Goal: Information Seeking & Learning: Find specific fact

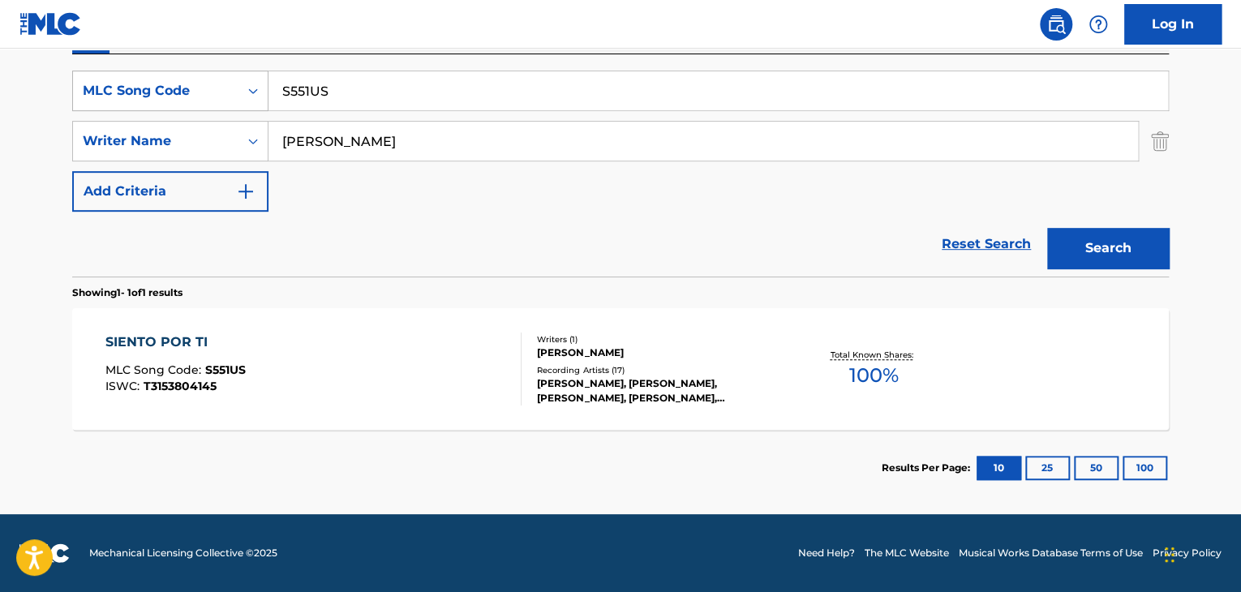
drag, startPoint x: 337, startPoint y: 87, endPoint x: 199, endPoint y: 80, distance: 138.9
click at [228, 80] on div "SearchWithCriteriaf9c367d7-273d-44c5-b4e9-176a994ded7e MLC Song Code S551US" at bounding box center [620, 91] width 1097 height 41
paste input "TX3AFM"
type input "TX3AFM"
click at [1079, 264] on button "Search" at bounding box center [1108, 248] width 122 height 41
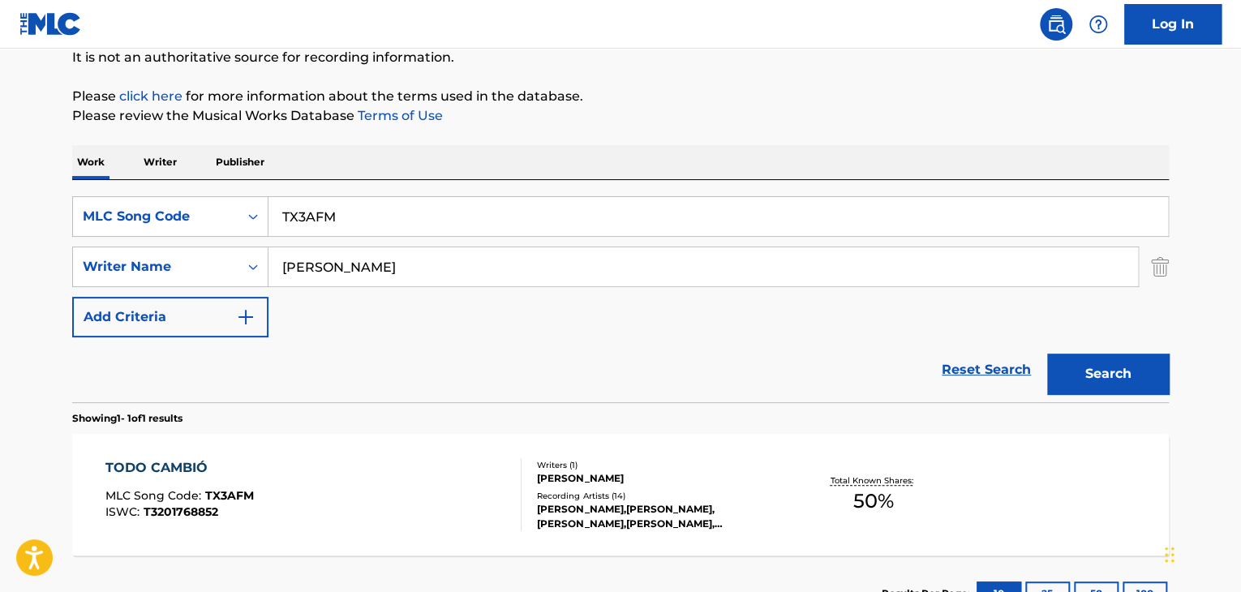
scroll to position [290, 0]
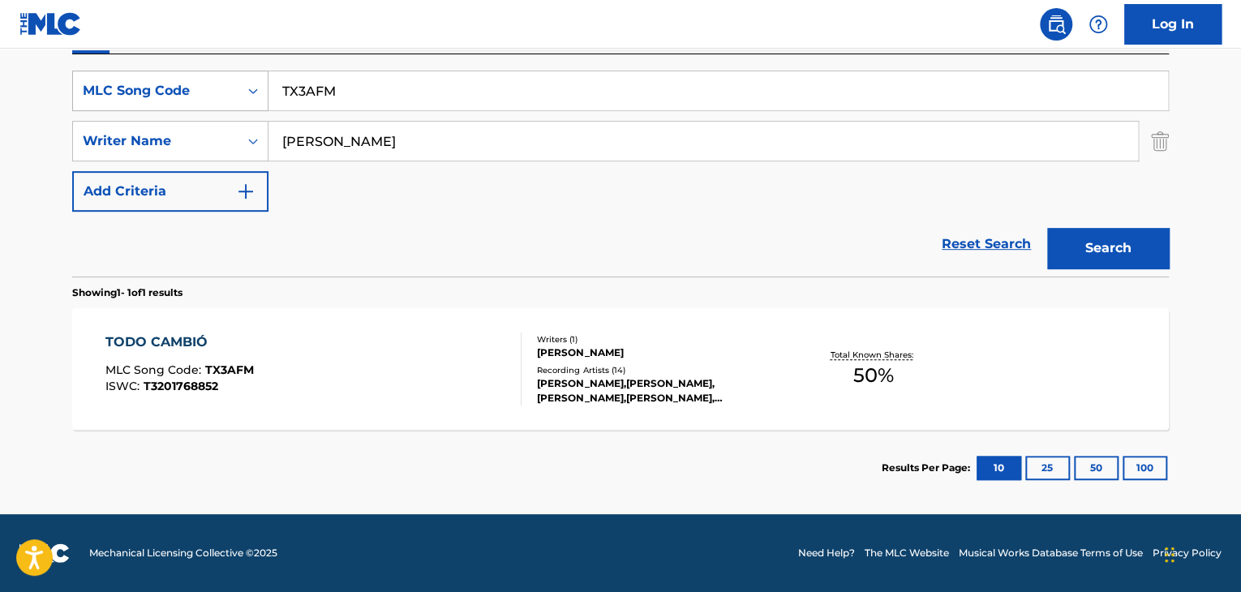
click at [258, 92] on icon "Search Form" at bounding box center [253, 91] width 16 height 16
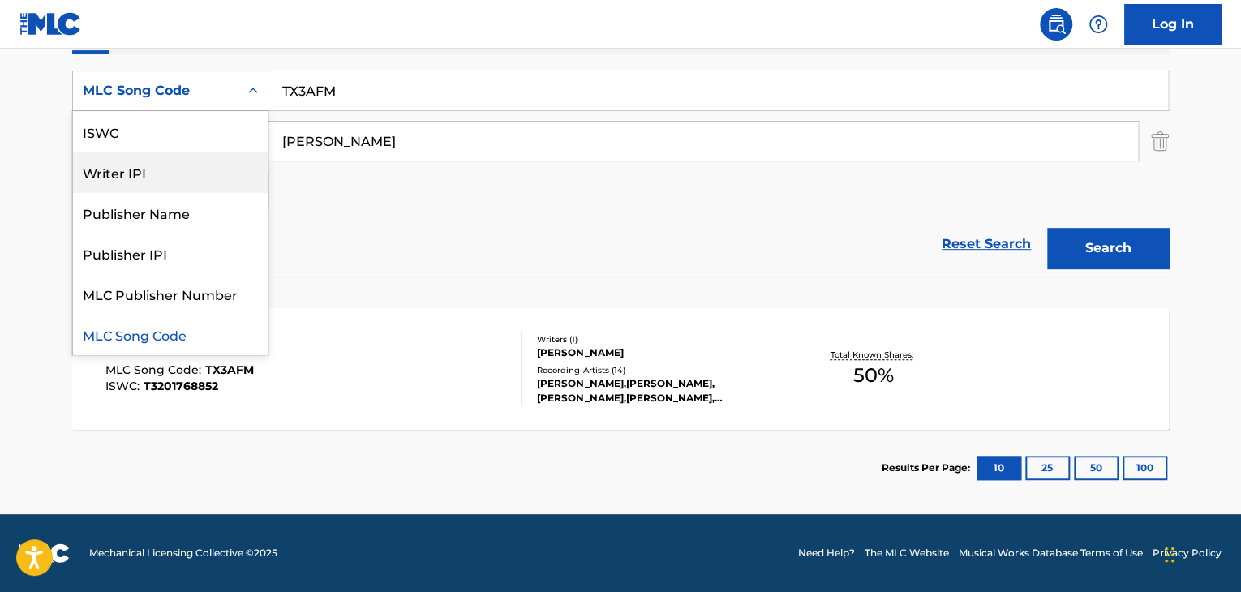
scroll to position [0, 0]
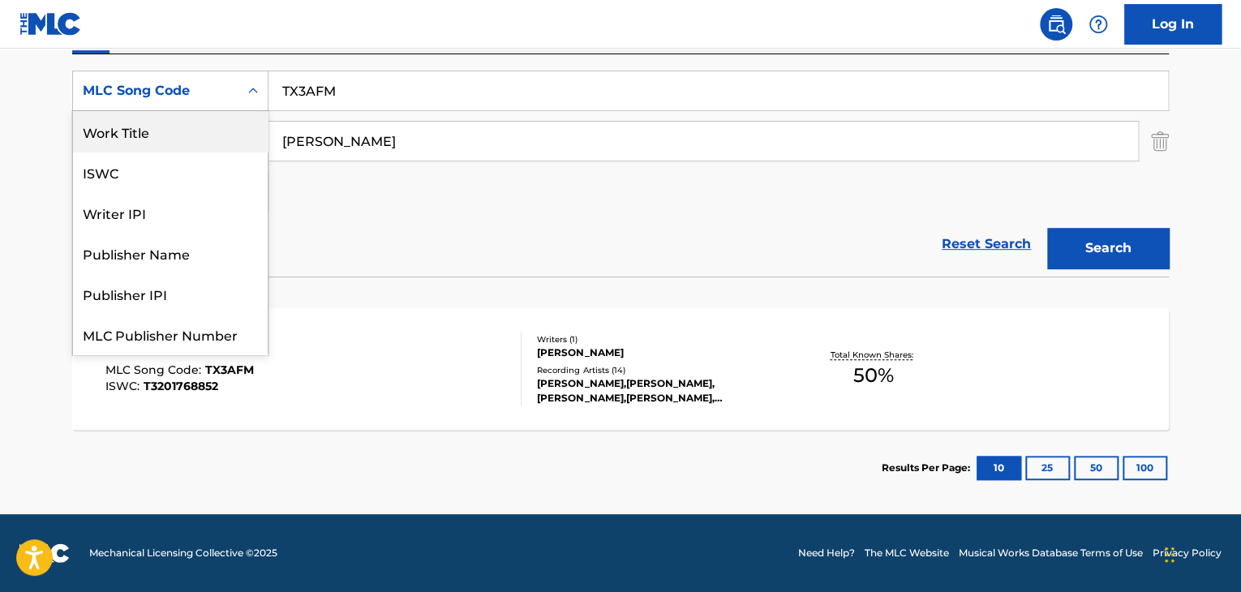
click at [149, 131] on div "Work Title" at bounding box center [170, 131] width 195 height 41
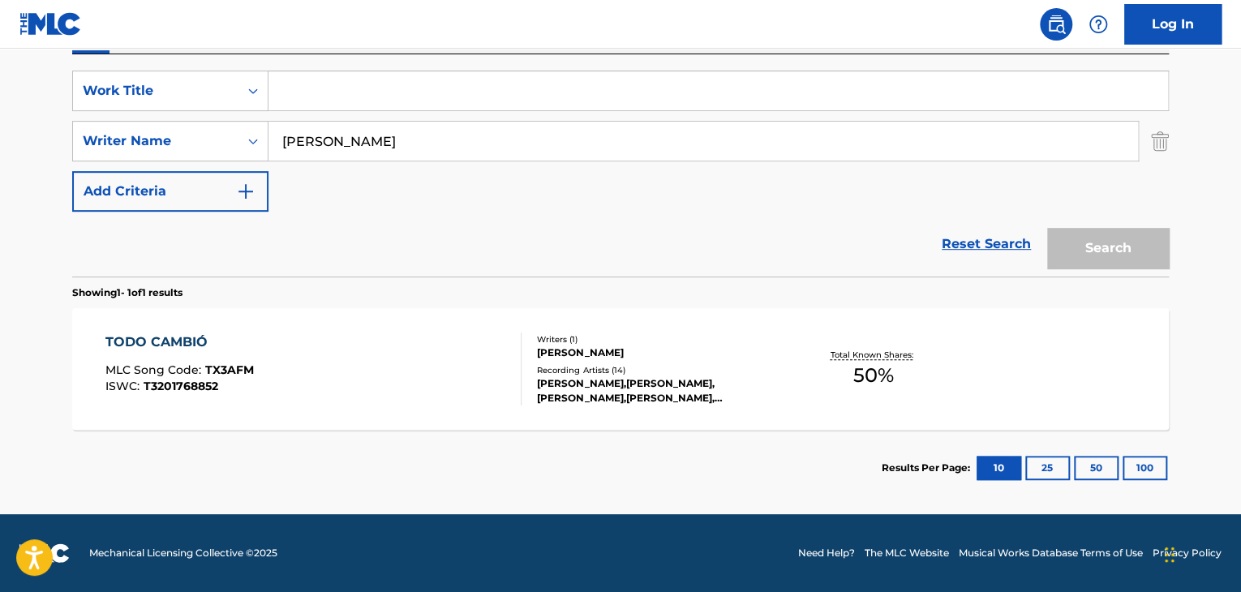
click at [350, 80] on input "Search Form" at bounding box center [719, 90] width 900 height 39
paste input "APOCALIPSIS 15:3 FT [PERSON_NAME]"
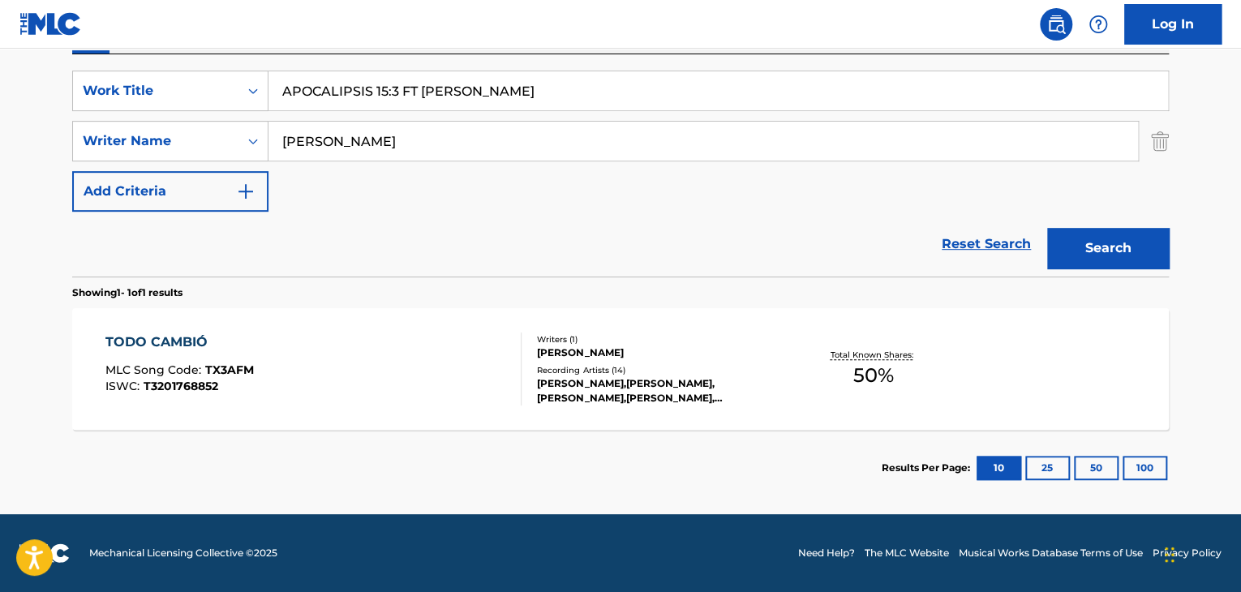
type input "APOCALIPSIS 15:3 FT [PERSON_NAME]"
click at [1103, 234] on button "Search" at bounding box center [1108, 248] width 122 height 41
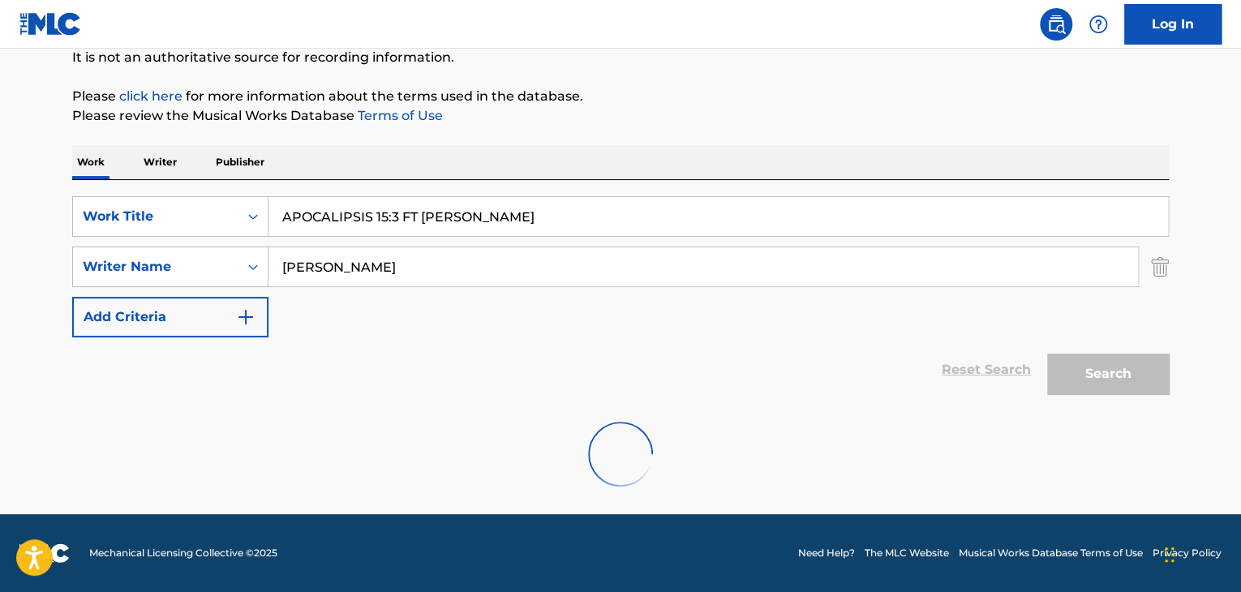
scroll to position [112, 0]
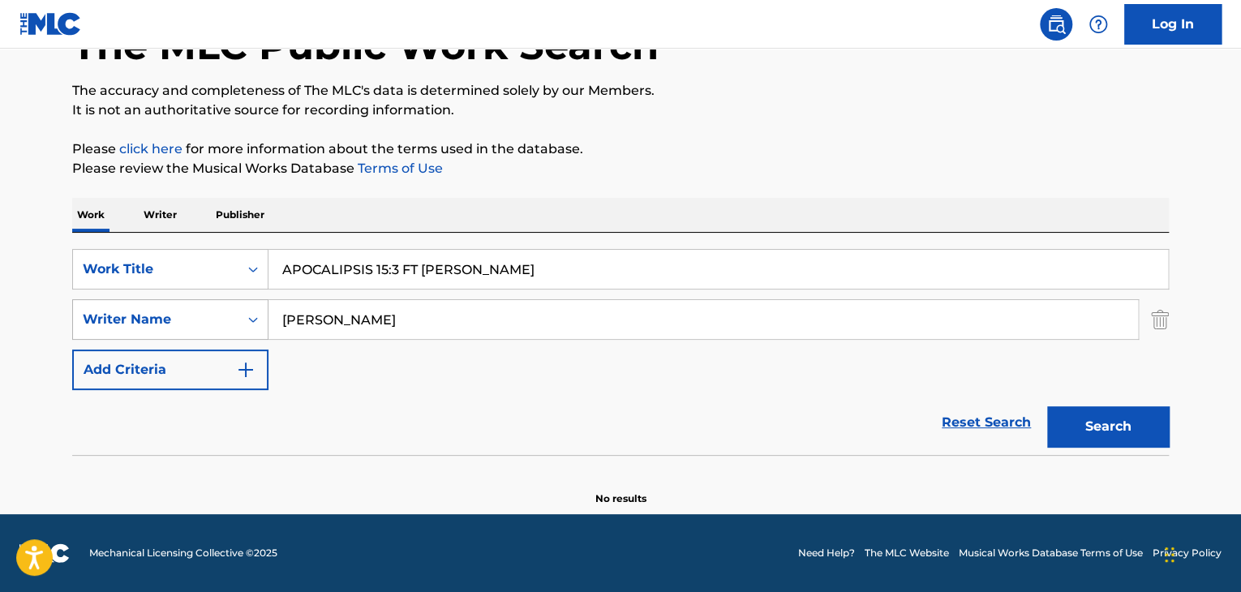
drag, startPoint x: 406, startPoint y: 325, endPoint x: 217, endPoint y: 325, distance: 188.2
click at [218, 325] on div "SearchWithCriteria0e0361fd-caf4-4946-8fab-7acec43eac47 Writer Name [PERSON_NAME]" at bounding box center [620, 319] width 1097 height 41
click at [1126, 432] on button "Search" at bounding box center [1108, 426] width 122 height 41
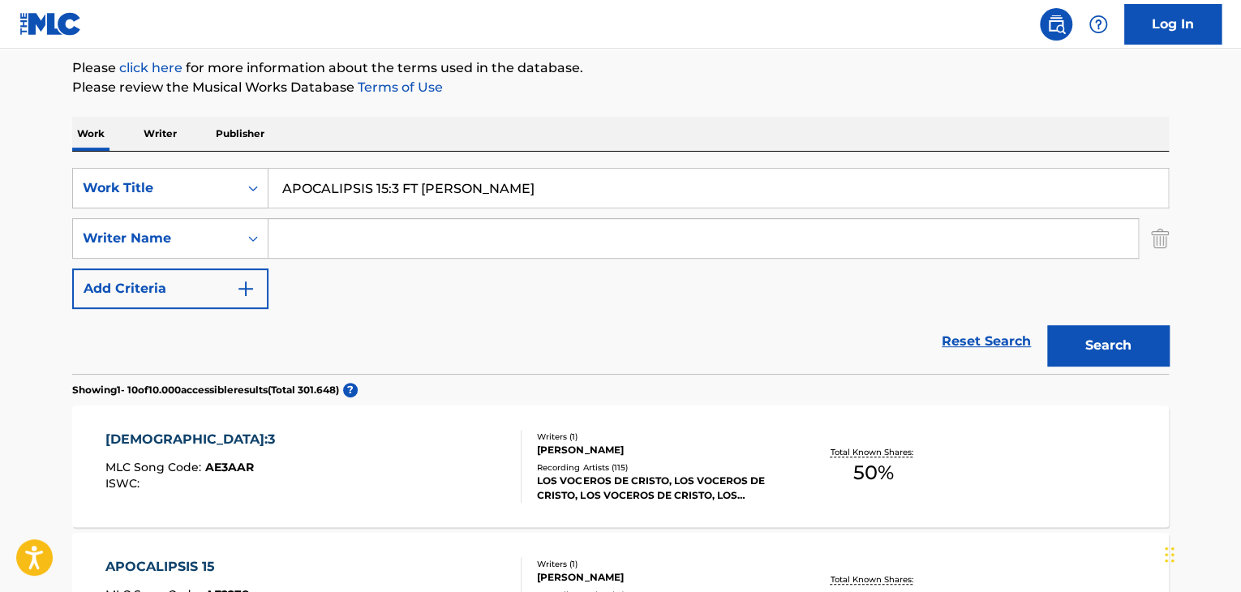
scroll to position [274, 0]
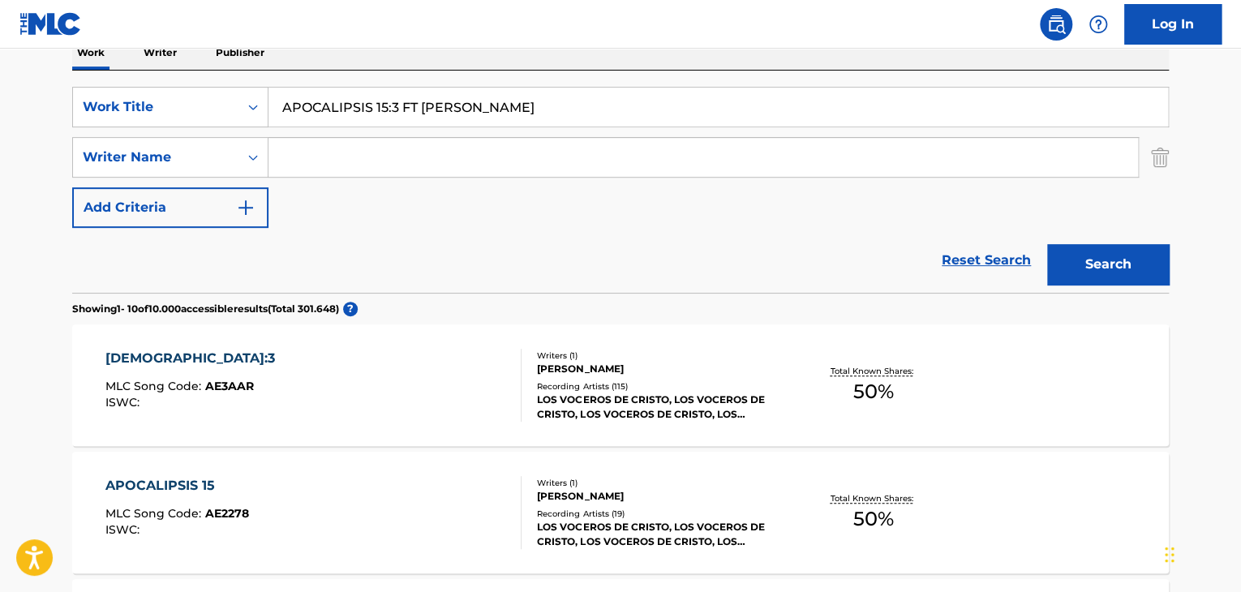
click at [325, 413] on div "APOCALIPSIS 15:3 MLC Song Code : AE3AAR ISWC :" at bounding box center [313, 385] width 417 height 73
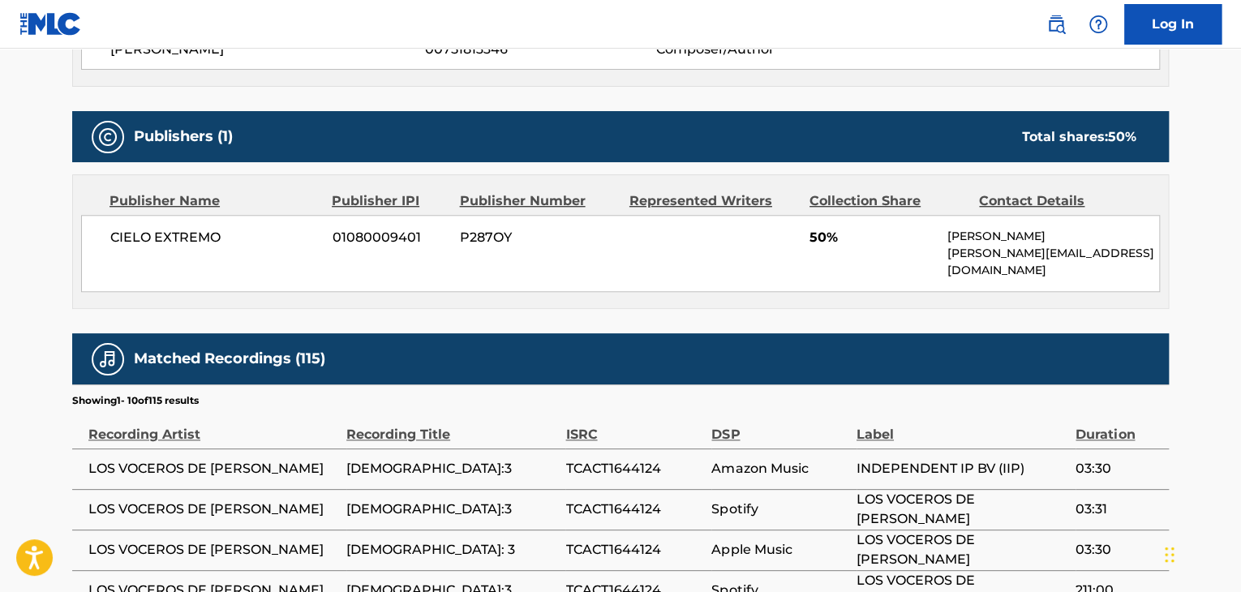
scroll to position [240, 0]
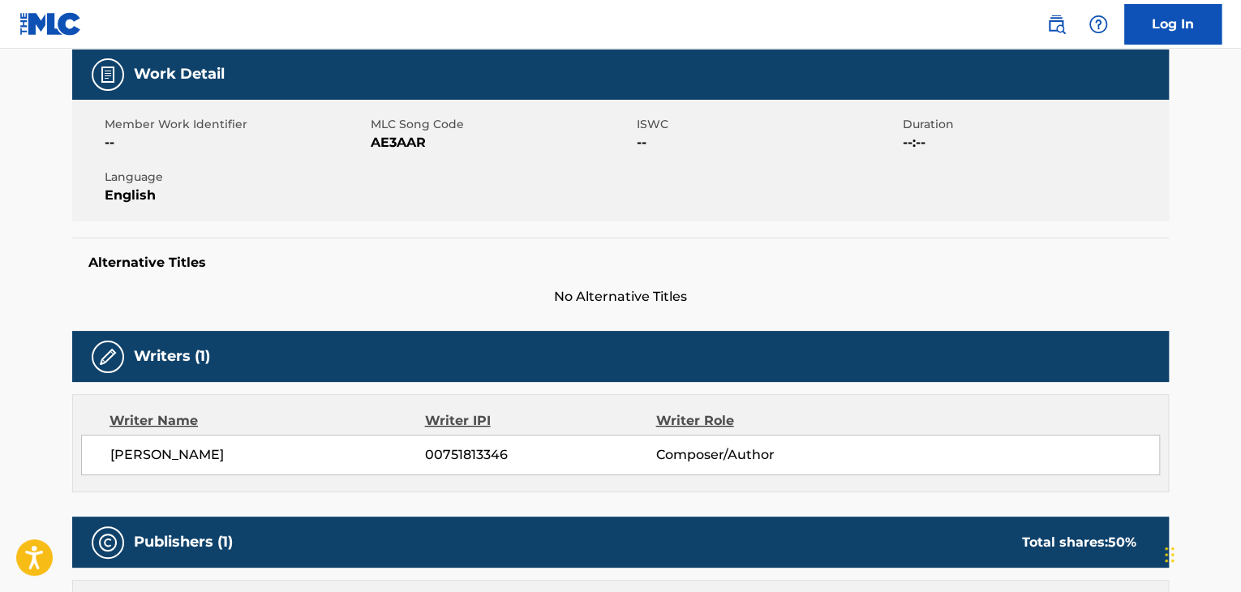
click at [402, 140] on span "AE3AAR" at bounding box center [502, 142] width 262 height 19
copy span "AE3AAR"
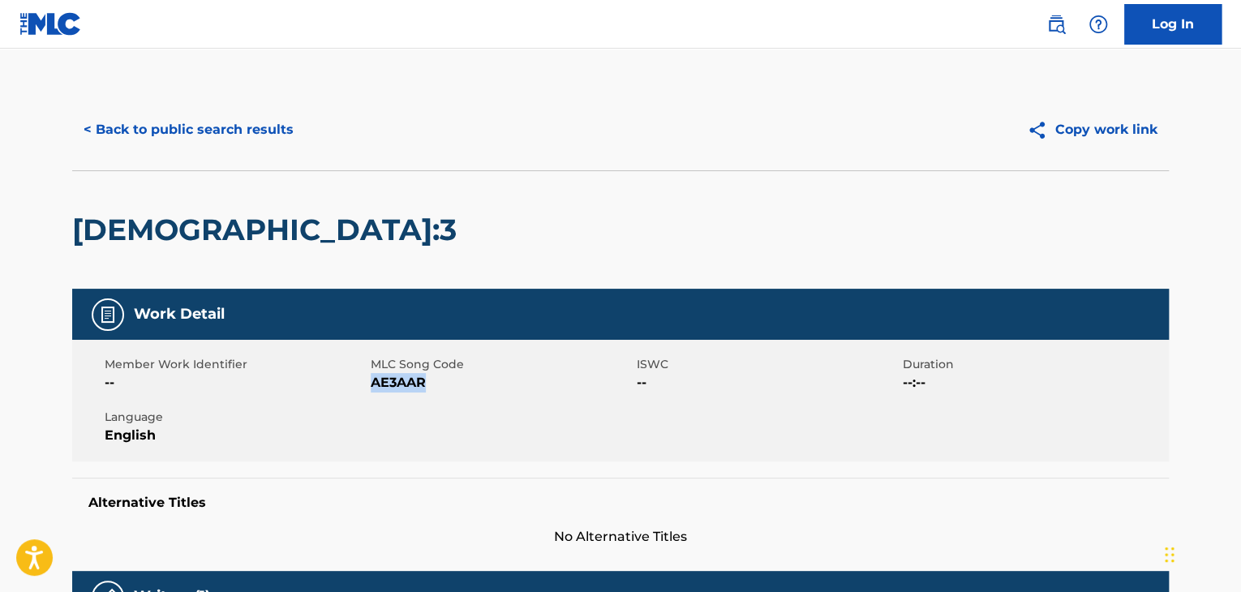
click at [186, 133] on button "< Back to public search results" at bounding box center [188, 130] width 233 height 41
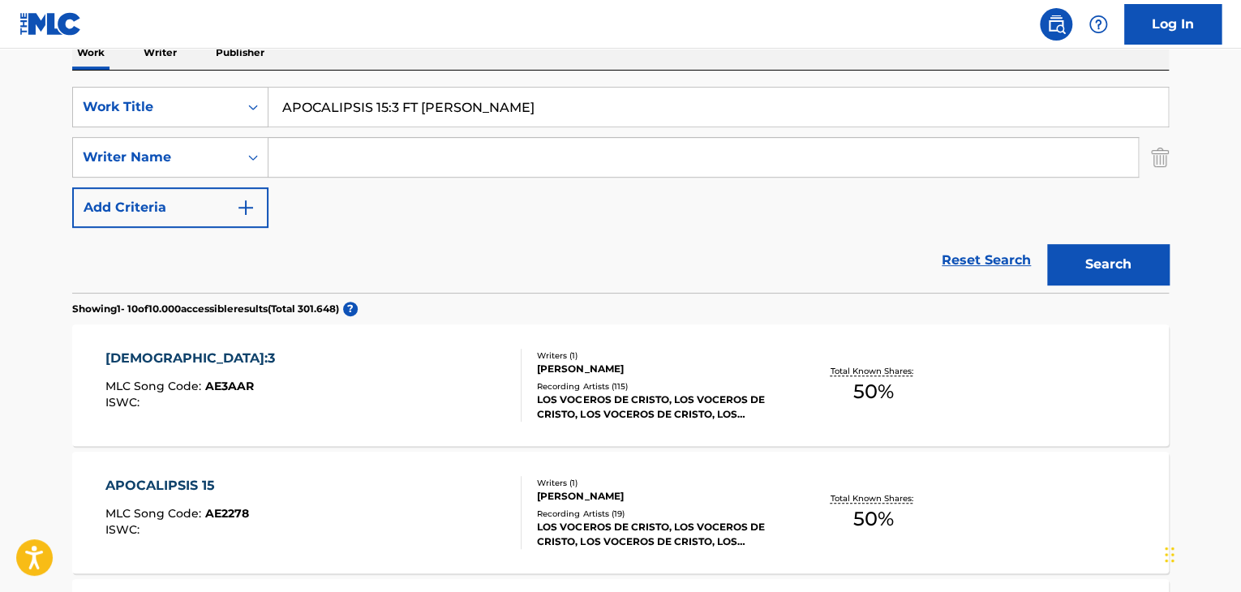
drag, startPoint x: 581, startPoint y: 103, endPoint x: 305, endPoint y: 70, distance: 277.8
paste input "C44LL"
type input "APOCC44LL"
click at [255, 101] on icon "Search Form" at bounding box center [253, 107] width 16 height 16
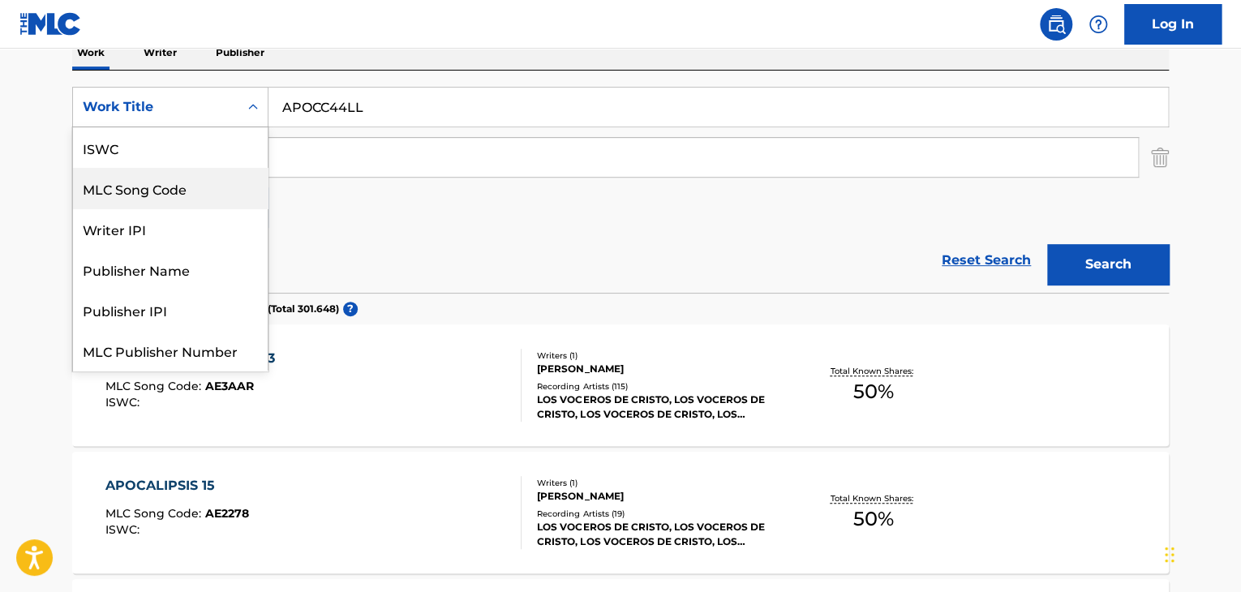
scroll to position [41, 0]
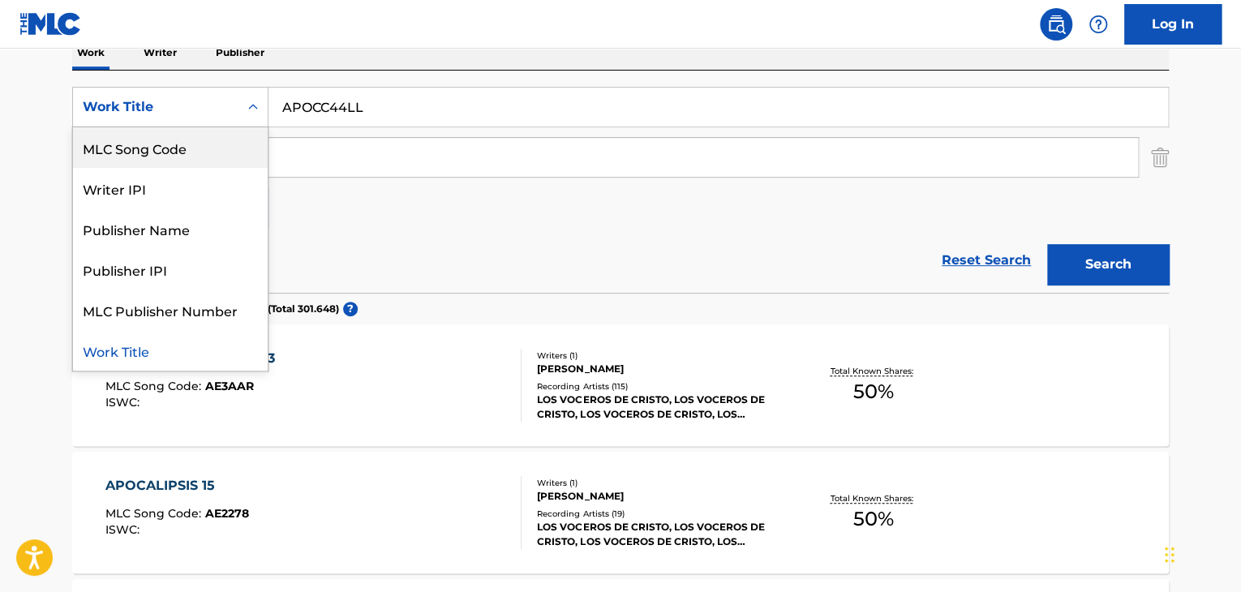
drag, startPoint x: 187, startPoint y: 153, endPoint x: 263, endPoint y: 144, distance: 76.9
click at [187, 153] on div "MLC Song Code" at bounding box center [170, 147] width 195 height 41
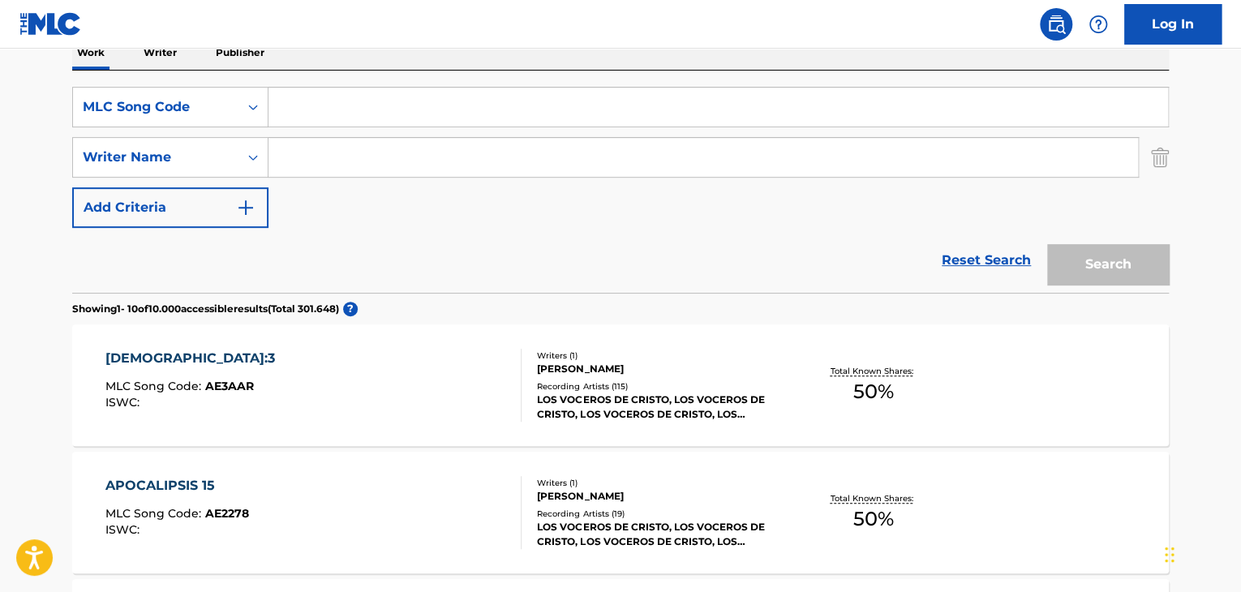
click at [308, 110] on input "Search Form" at bounding box center [719, 107] width 900 height 39
paste input "CC44LL"
click at [1113, 257] on button "Search" at bounding box center [1108, 264] width 122 height 41
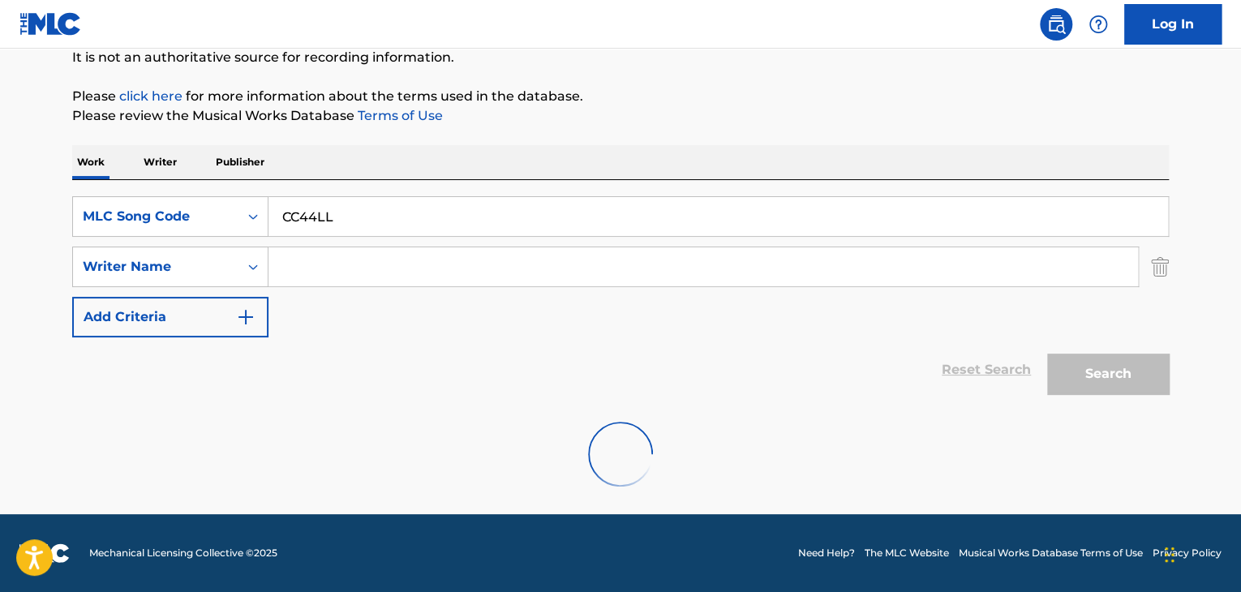
scroll to position [274, 0]
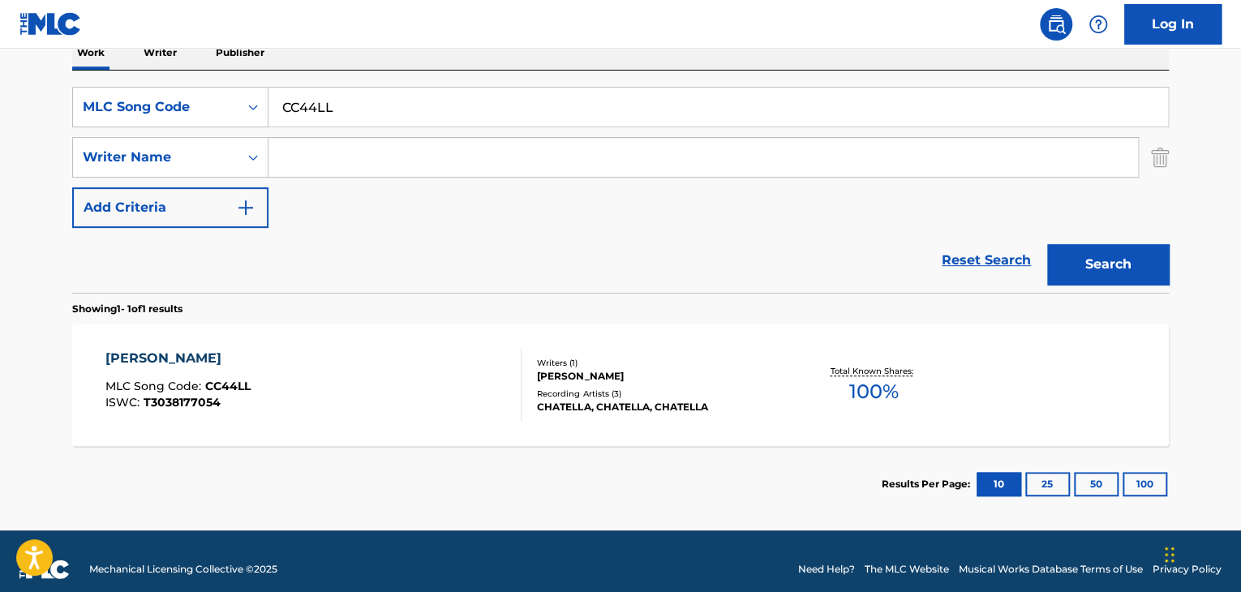
drag, startPoint x: 355, startPoint y: 108, endPoint x: 189, endPoint y: 66, distance: 171.6
click at [248, 82] on div "SearchWithCriteria939d9ff3-0fcb-4abb-9d0c-ab1e0be19da7 MLC Song Code CC44LL Sea…" at bounding box center [620, 182] width 1097 height 222
paste input "UA6DTK"
type input "UA6DTK"
click at [1100, 266] on button "Search" at bounding box center [1108, 264] width 122 height 41
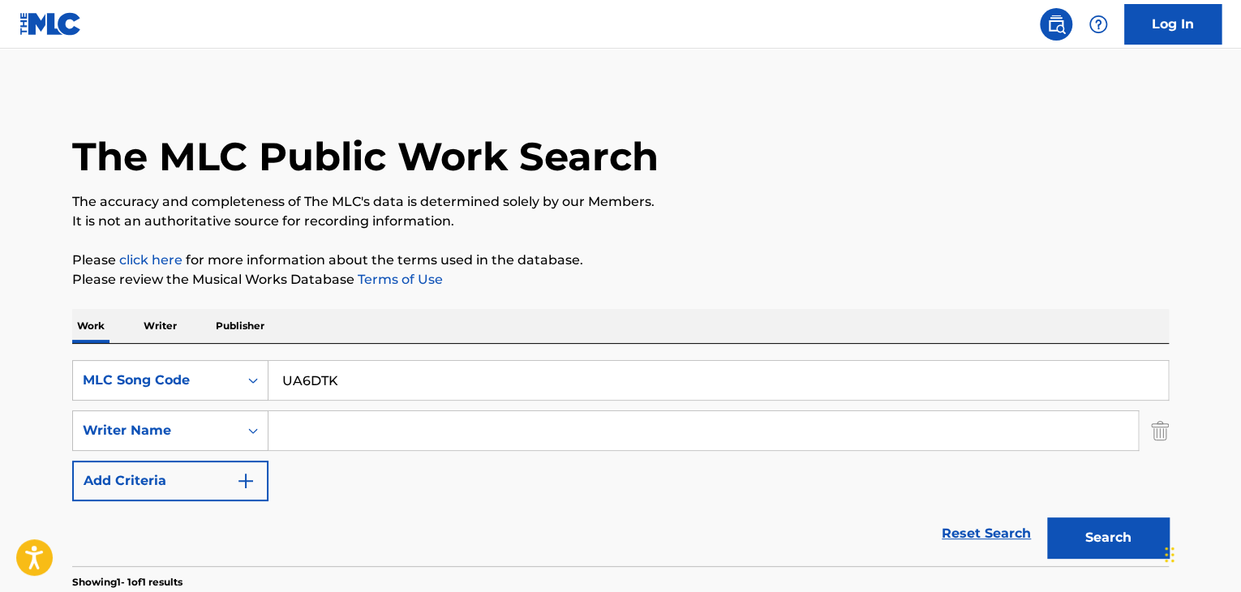
scroll to position [0, 0]
click at [256, 389] on div "MLC Song Code" at bounding box center [170, 381] width 196 height 41
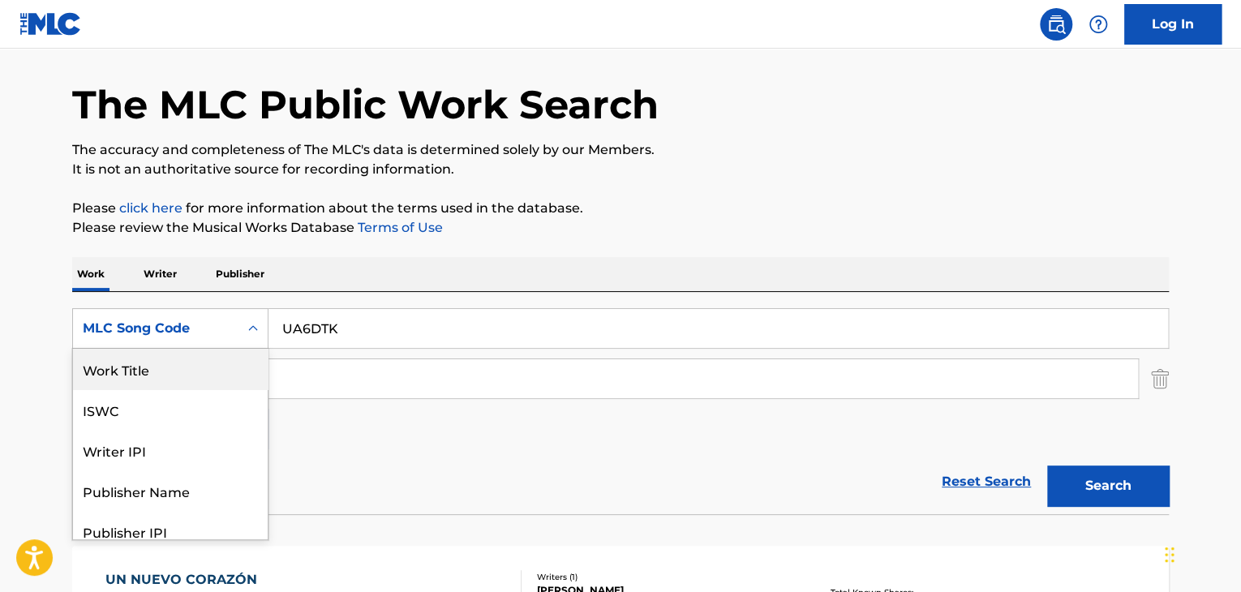
click at [152, 381] on div "Work Title" at bounding box center [170, 369] width 195 height 41
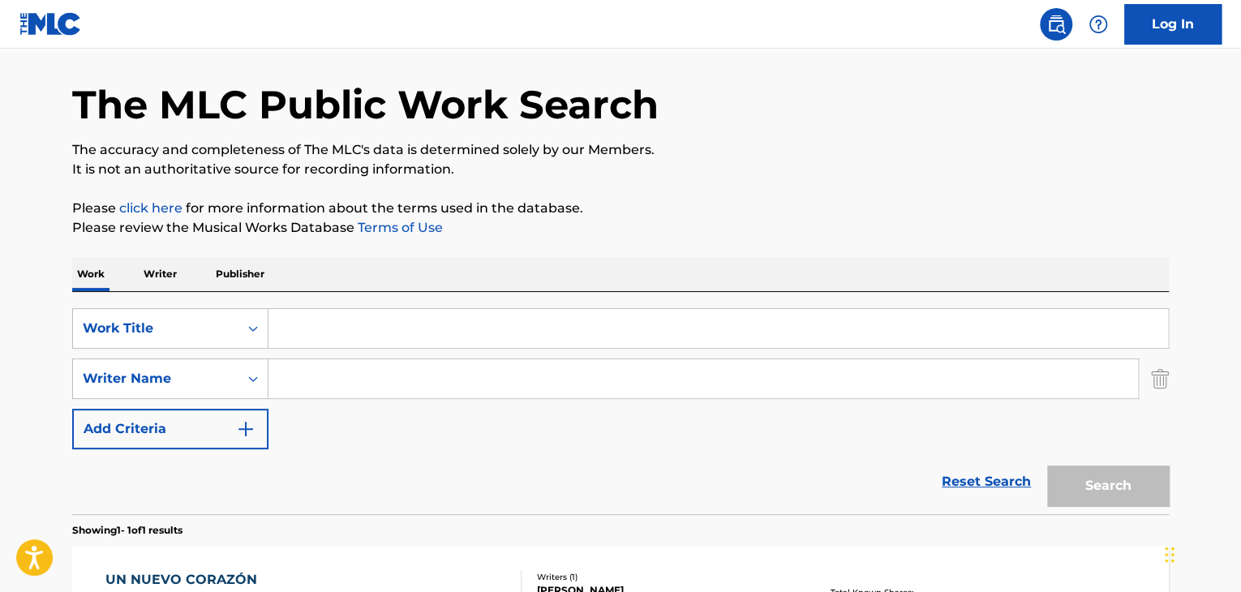
click at [323, 324] on input "Search Form" at bounding box center [719, 328] width 900 height 39
paste input "DON INEFABLE"
type input "DON INEFABLE"
click at [1081, 471] on button "Search" at bounding box center [1108, 486] width 122 height 41
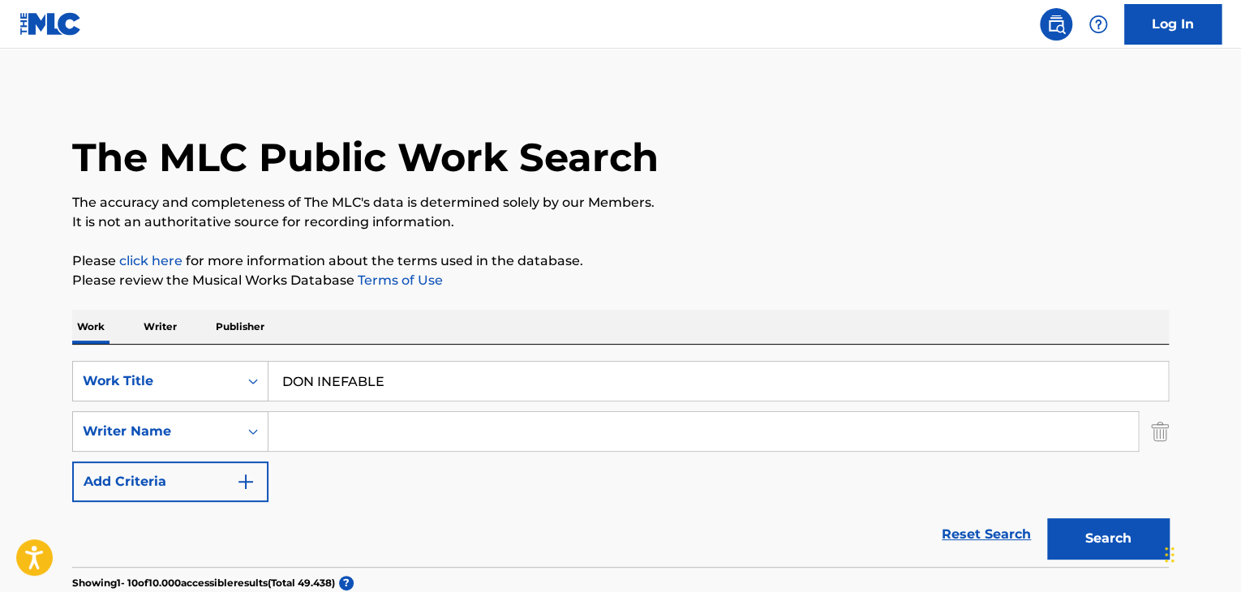
click at [325, 443] on input "Search Form" at bounding box center [704, 431] width 870 height 39
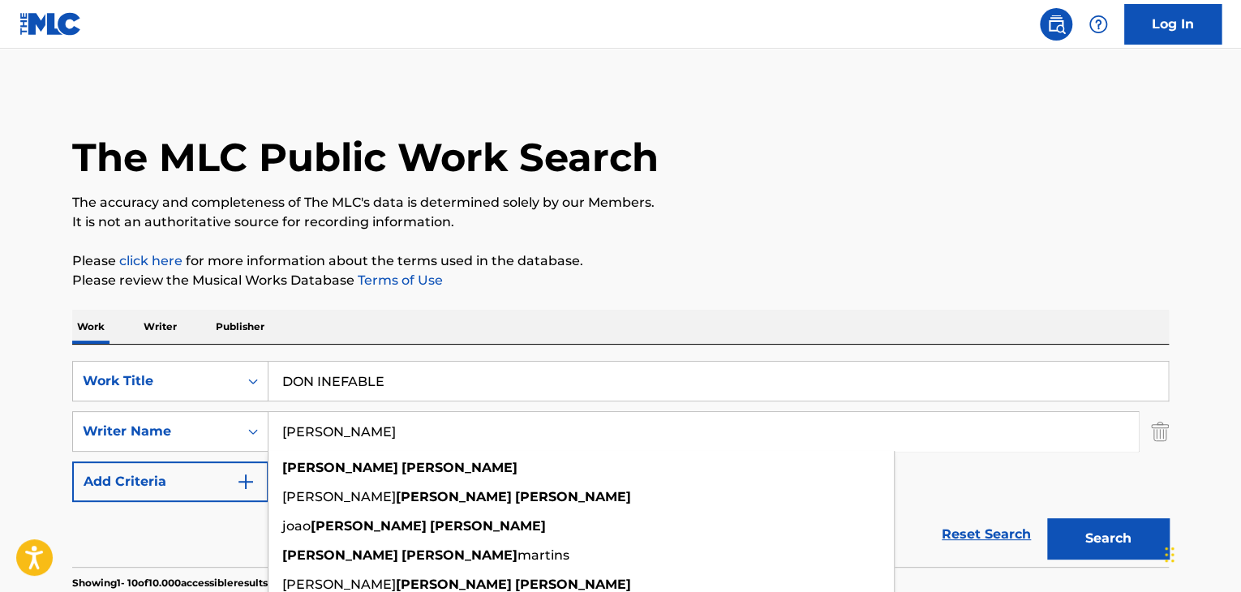
type input "[PERSON_NAME]"
click at [1095, 546] on button "Search" at bounding box center [1108, 538] width 122 height 41
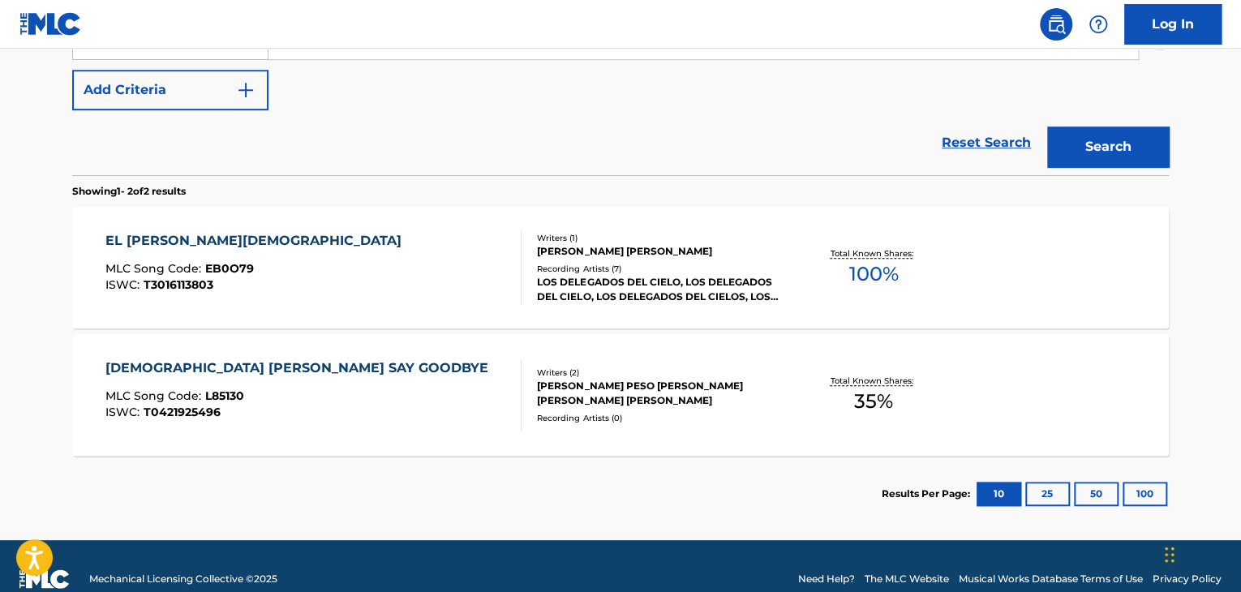
scroll to position [406, 0]
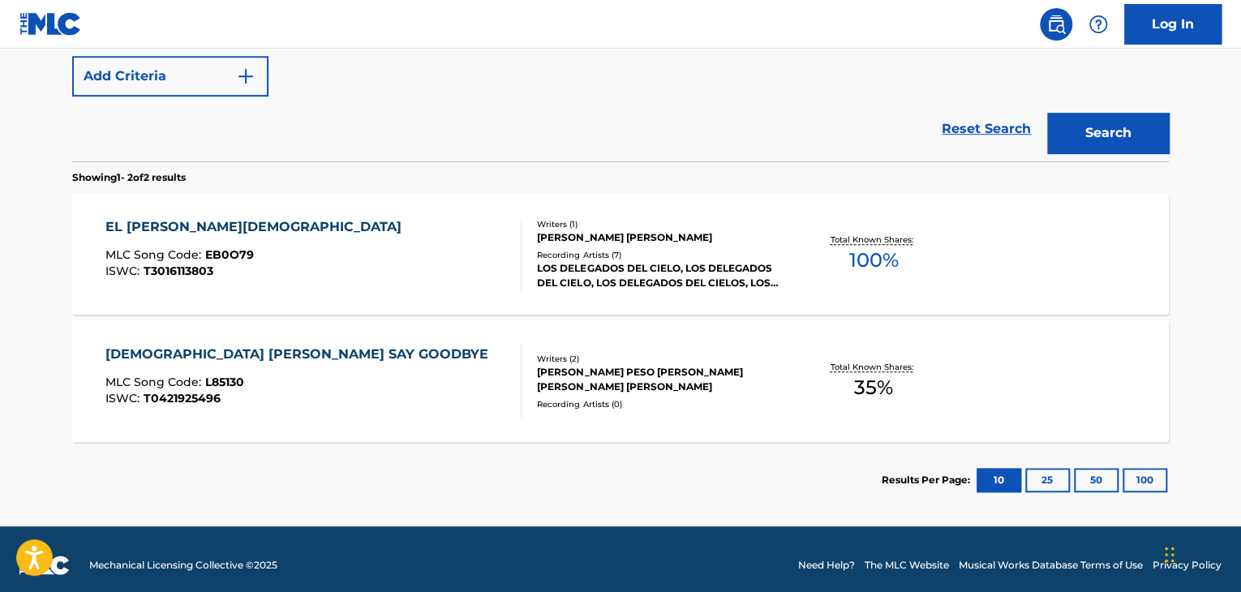
click at [432, 251] on div "EL [PERSON_NAME] MLC Song Code : EB0O79 ISWC : T3016113803" at bounding box center [313, 253] width 417 height 73
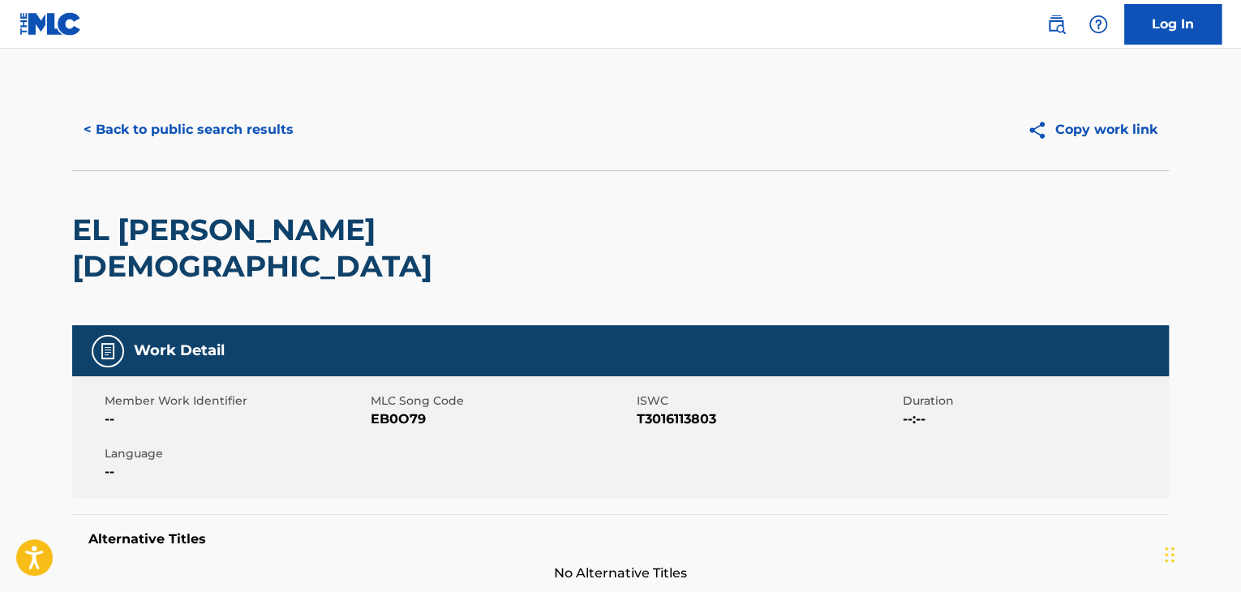
click at [276, 131] on button "< Back to public search results" at bounding box center [188, 130] width 233 height 41
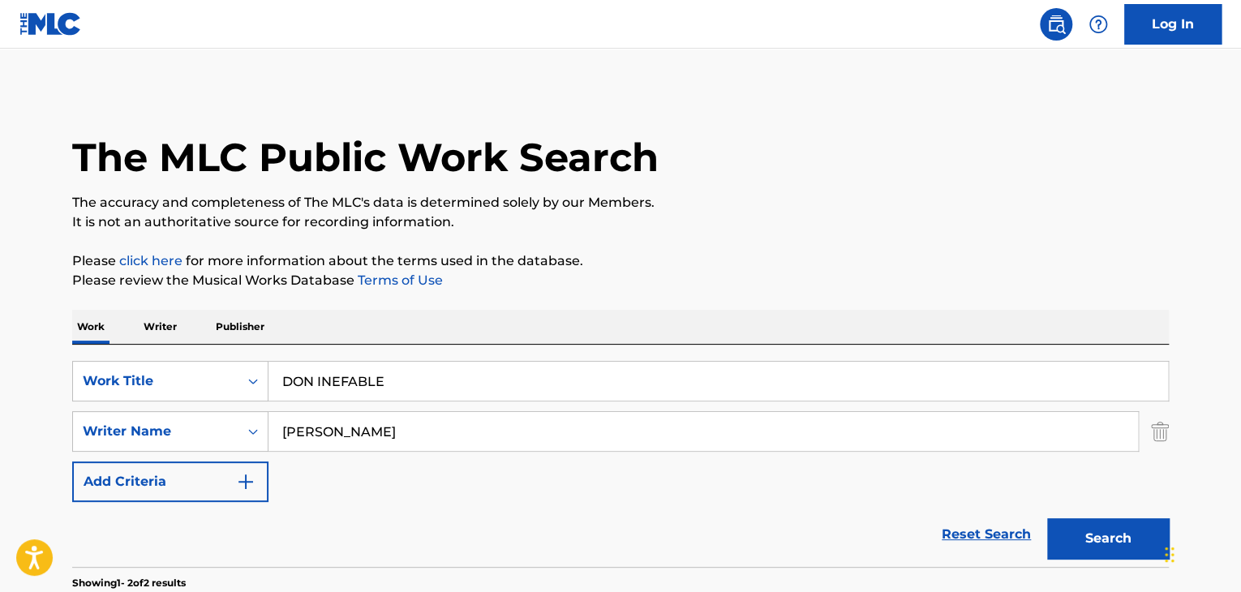
scroll to position [325, 0]
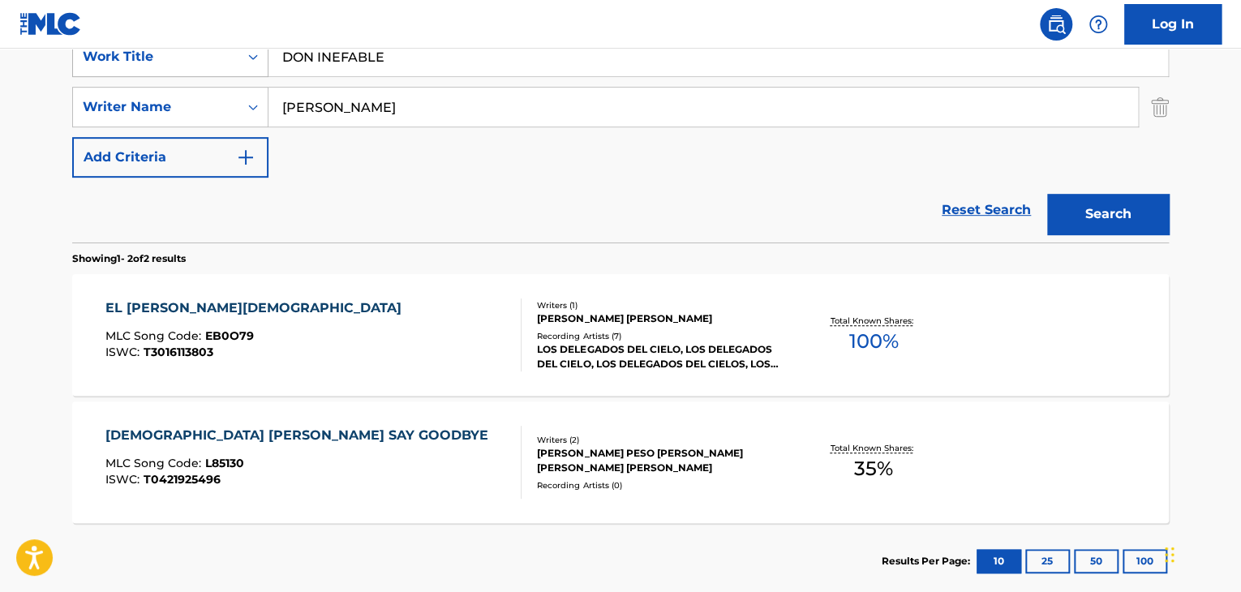
click at [255, 62] on icon "Search Form" at bounding box center [253, 57] width 16 height 16
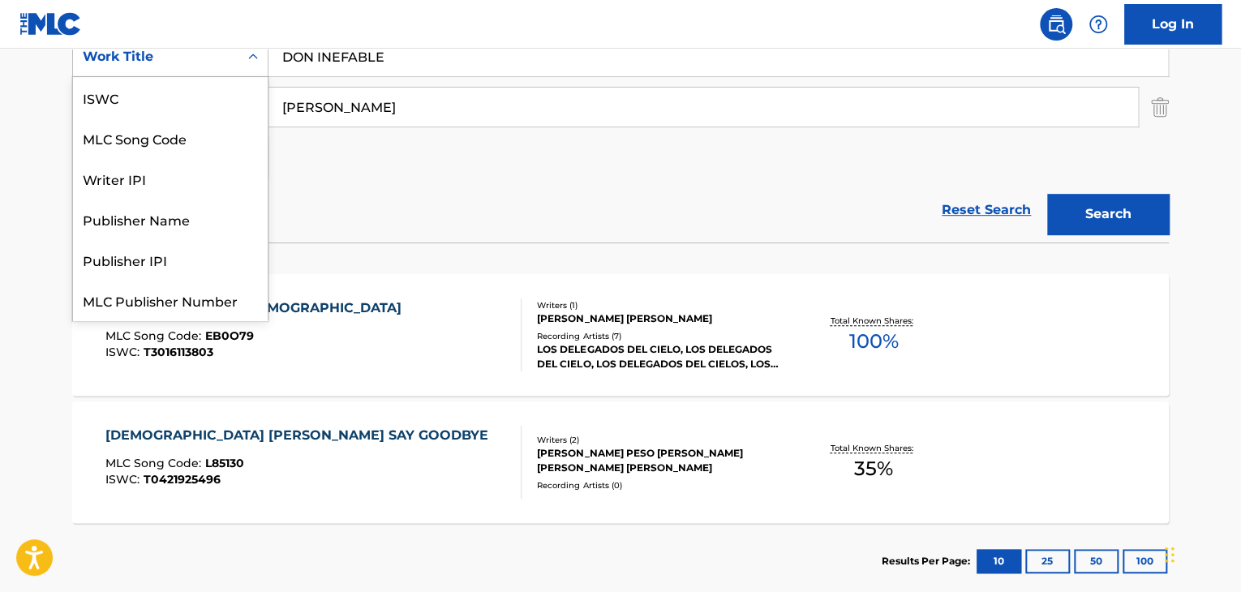
scroll to position [41, 0]
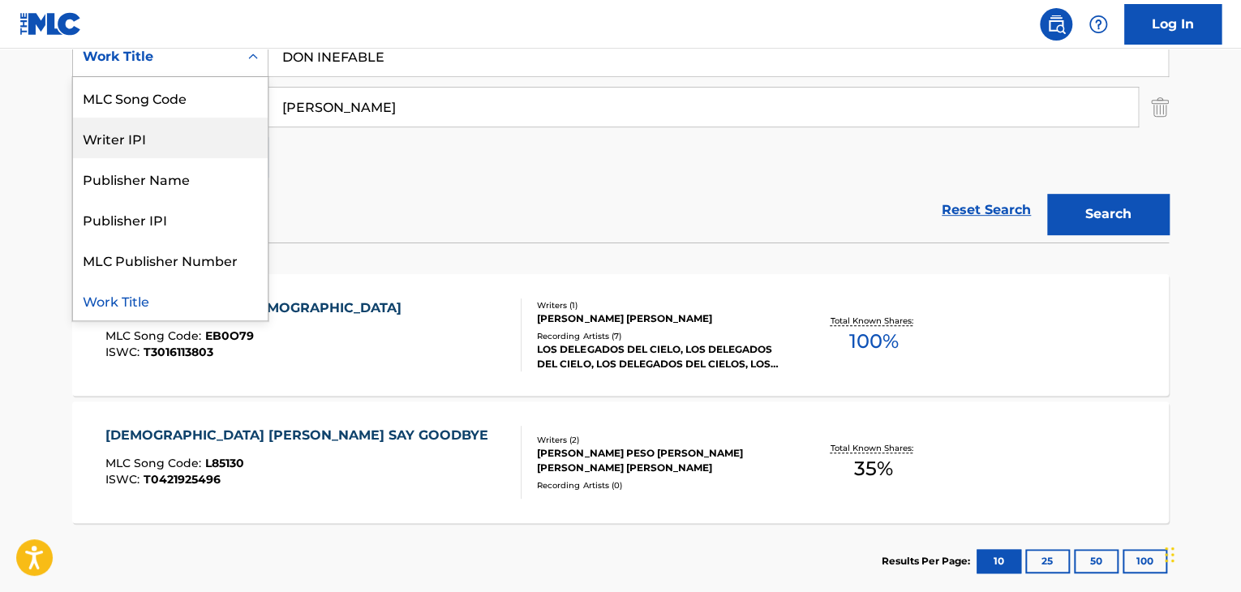
click at [183, 88] on div "MLC Song Code" at bounding box center [170, 97] width 195 height 41
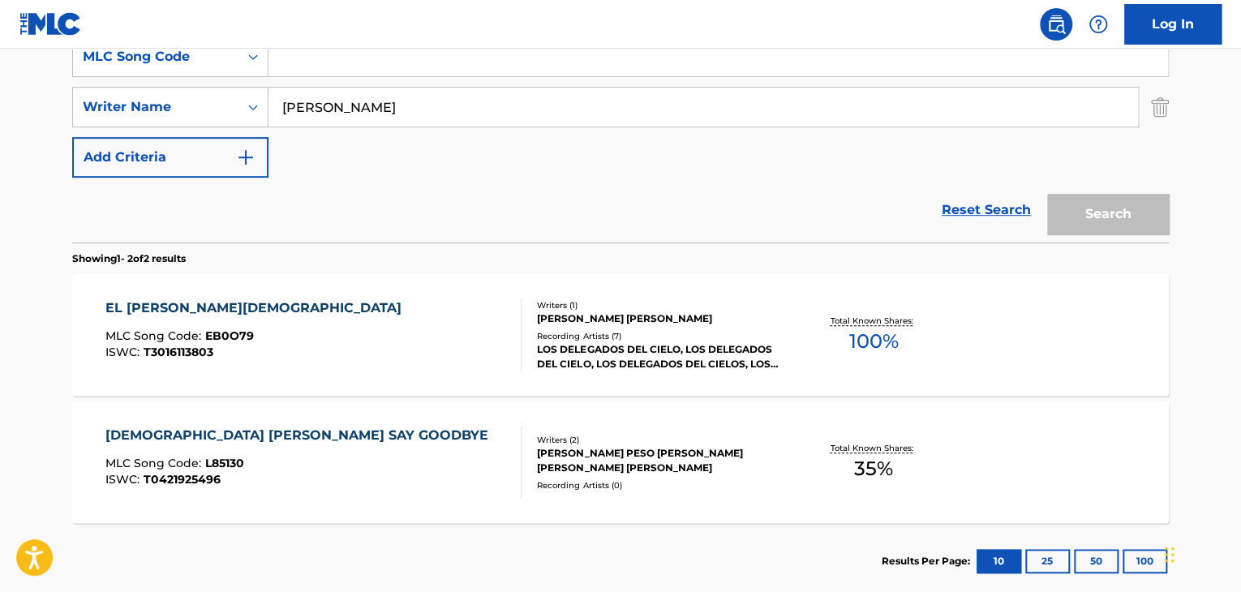
drag, startPoint x: 295, startPoint y: 66, endPoint x: 273, endPoint y: 65, distance: 22.7
click at [295, 66] on input "Search Form" at bounding box center [719, 56] width 900 height 39
paste input "N76J5L"
type input "N76J5L"
click at [1097, 225] on button "Search" at bounding box center [1108, 214] width 122 height 41
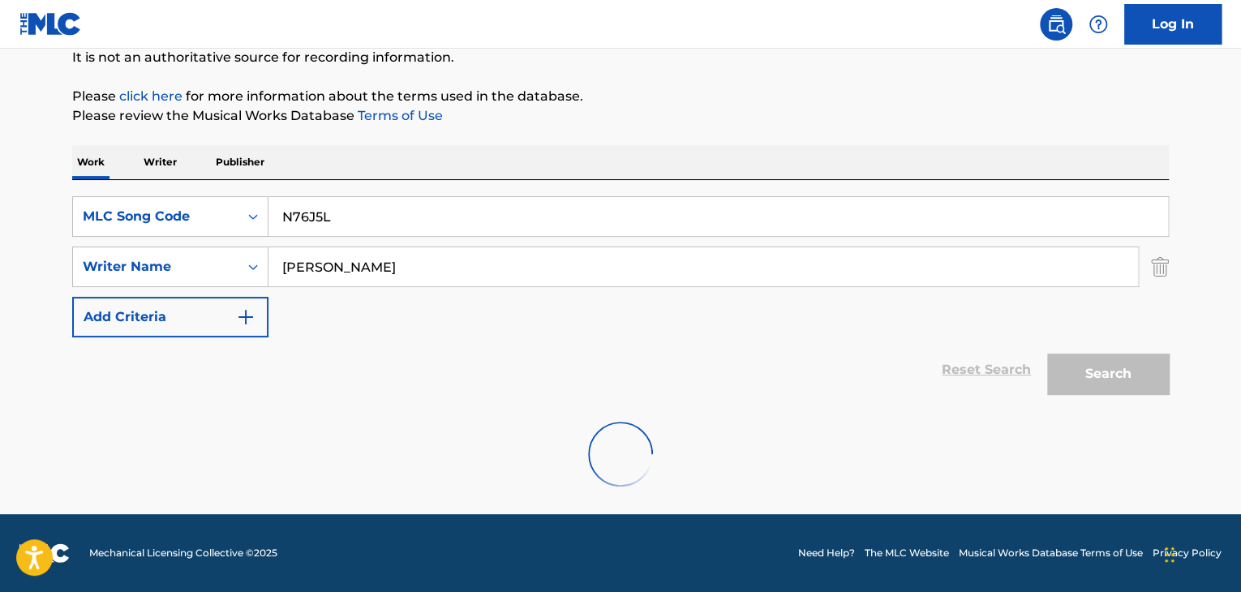
scroll to position [165, 0]
drag, startPoint x: 409, startPoint y: 262, endPoint x: 207, endPoint y: 218, distance: 206.7
click at [211, 231] on div "SearchWithCriteria65c826ad-5c39-4a44-b5c4-41f3c06afe5f MLC Song Code N76J5L Sea…" at bounding box center [620, 266] width 1097 height 141
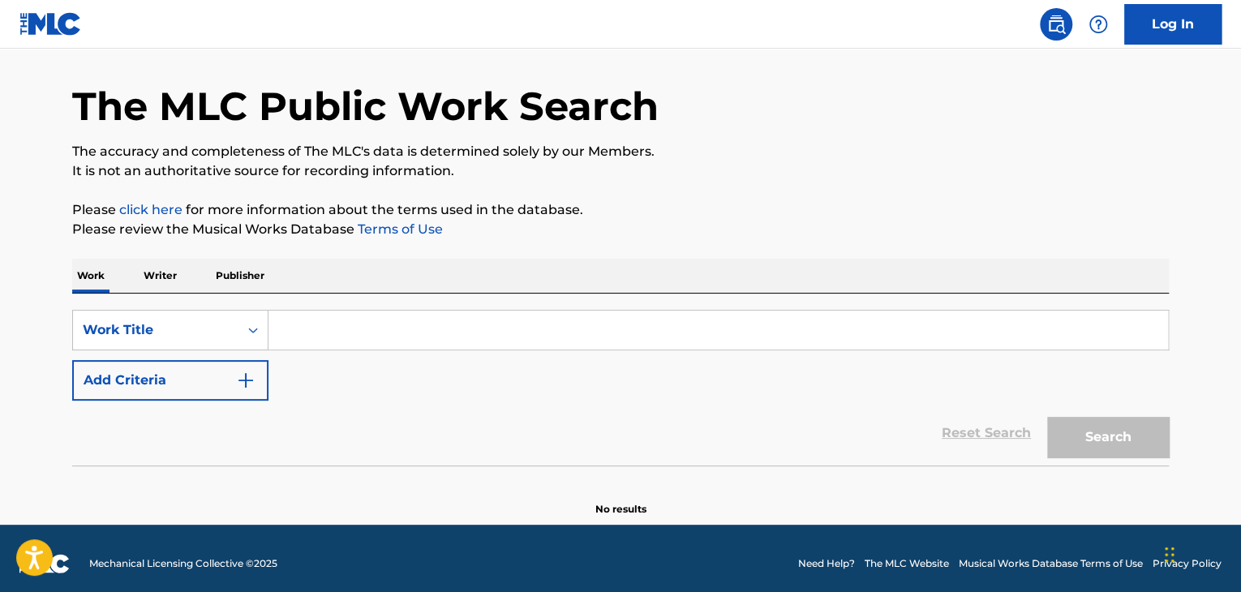
scroll to position [62, 0]
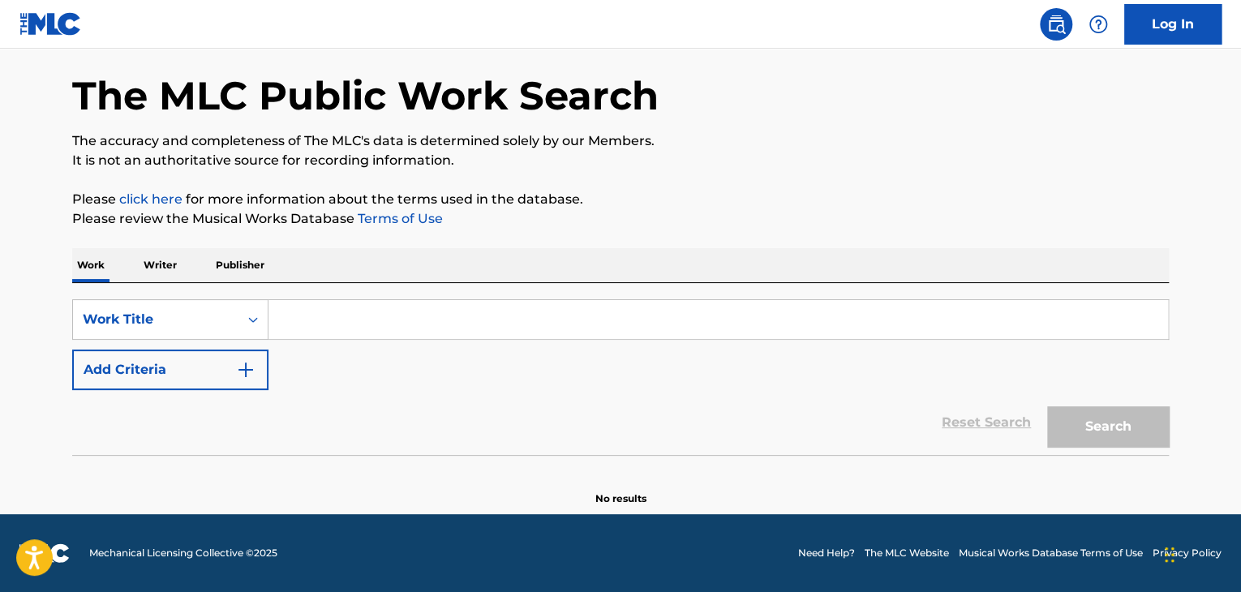
click at [354, 327] on input "Search Form" at bounding box center [719, 319] width 900 height 39
paste input "N76J5L"
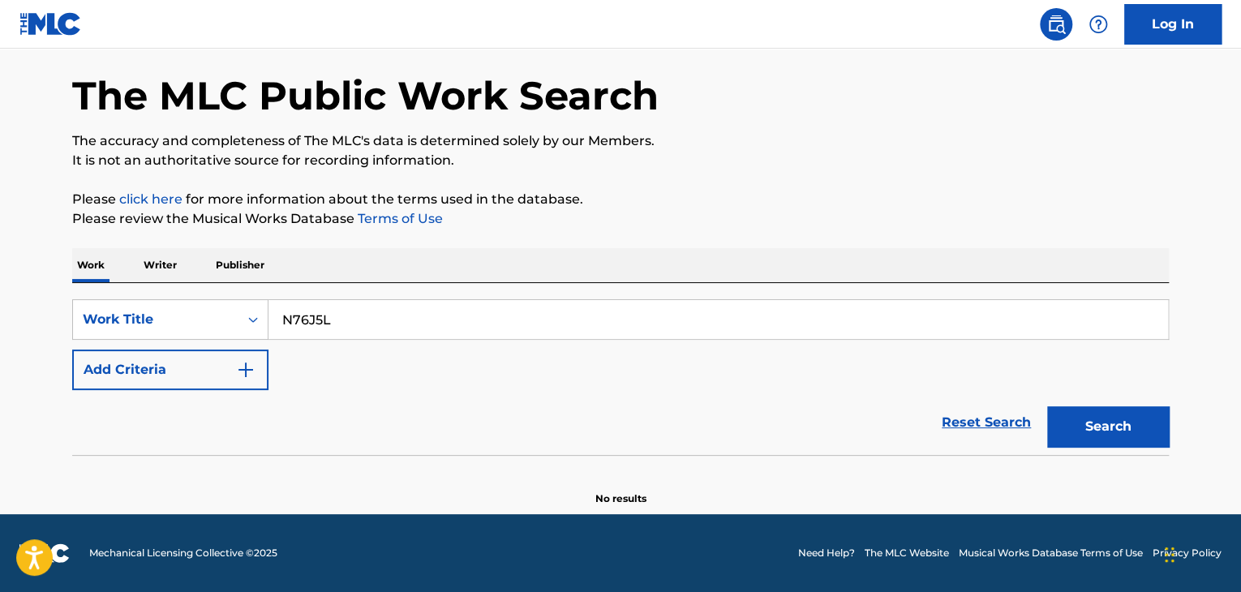
type input "N76J5L"
click at [1110, 442] on button "Search" at bounding box center [1108, 426] width 122 height 41
click at [245, 316] on icon "Search Form" at bounding box center [253, 320] width 16 height 16
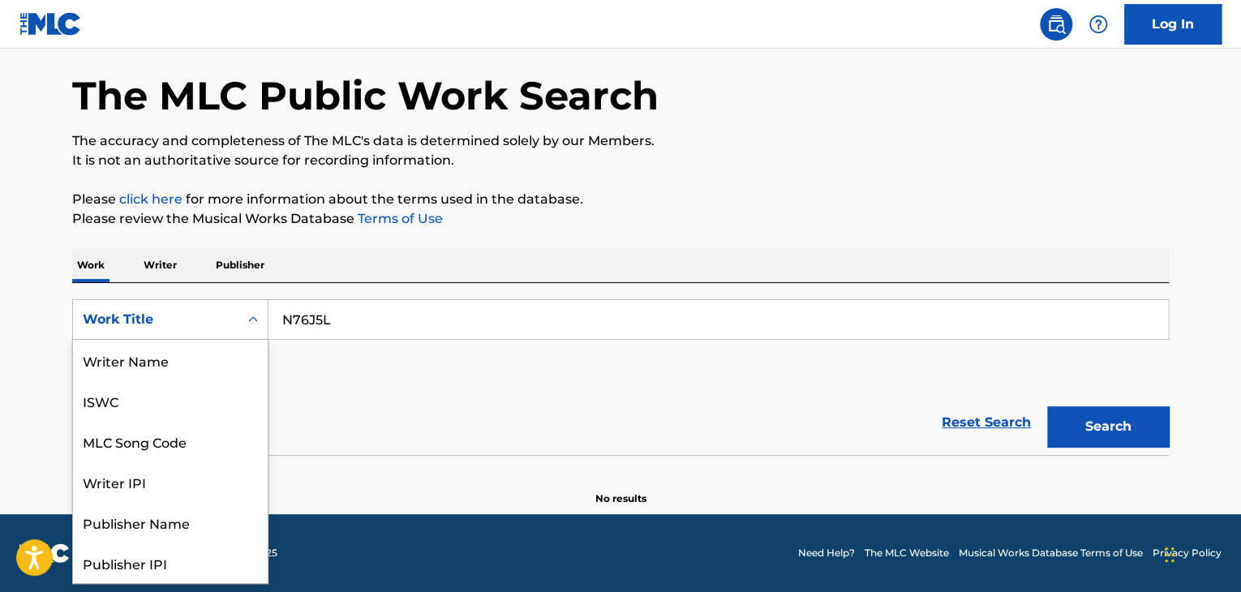
scroll to position [81, 0]
click at [216, 346] on div "MLC Song Code" at bounding box center [170, 360] width 195 height 41
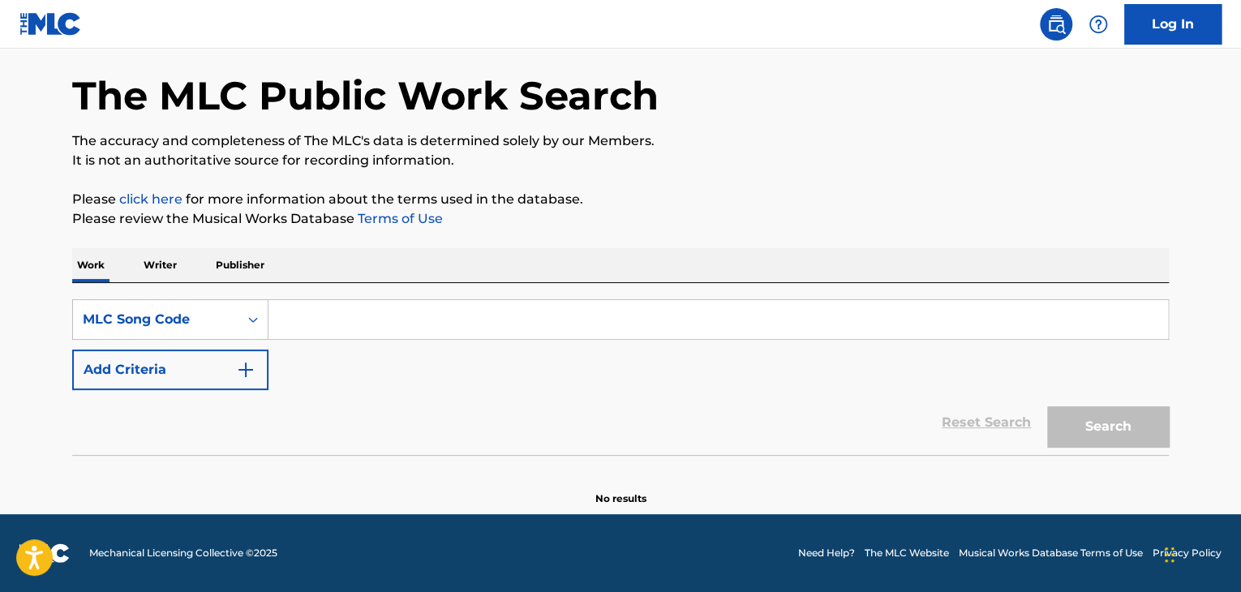
click at [334, 330] on input "Search Form" at bounding box center [719, 319] width 900 height 39
paste input "N76J5L"
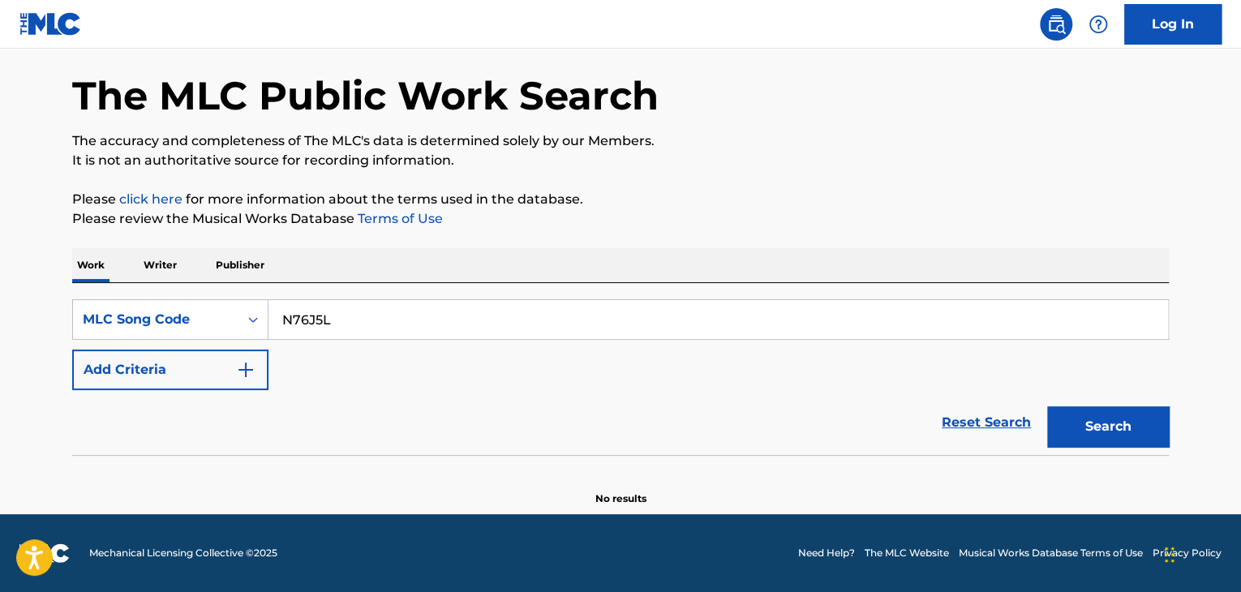
click at [1100, 419] on button "Search" at bounding box center [1108, 426] width 122 height 41
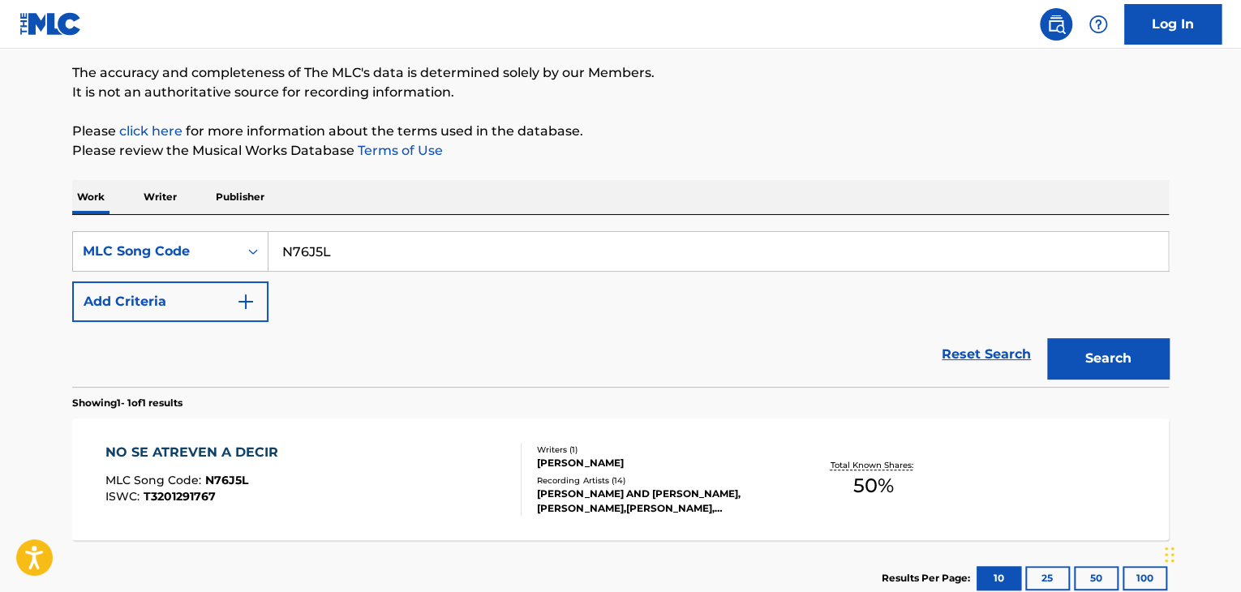
scroll to position [224, 0]
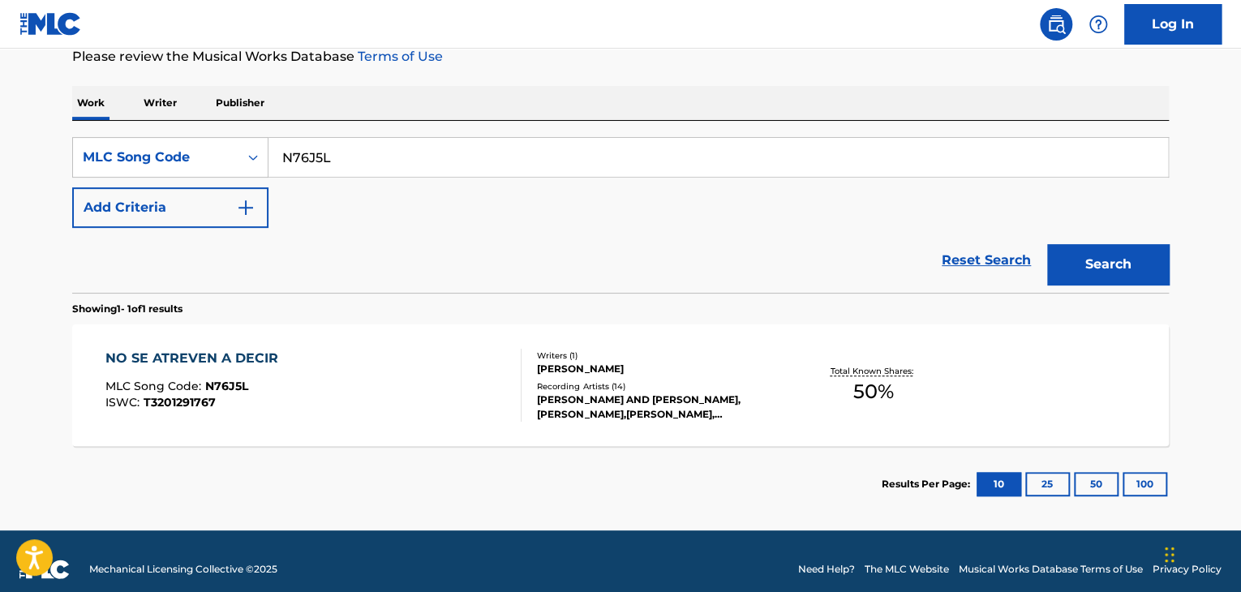
drag, startPoint x: 288, startPoint y: 163, endPoint x: 314, endPoint y: 134, distance: 39.1
click at [283, 161] on input "N76J5L" at bounding box center [719, 157] width 900 height 39
paste input "CJ7Q1G"
click at [1119, 262] on button "Search" at bounding box center [1108, 264] width 122 height 41
drag, startPoint x: 260, startPoint y: 153, endPoint x: 207, endPoint y: 107, distance: 70.1
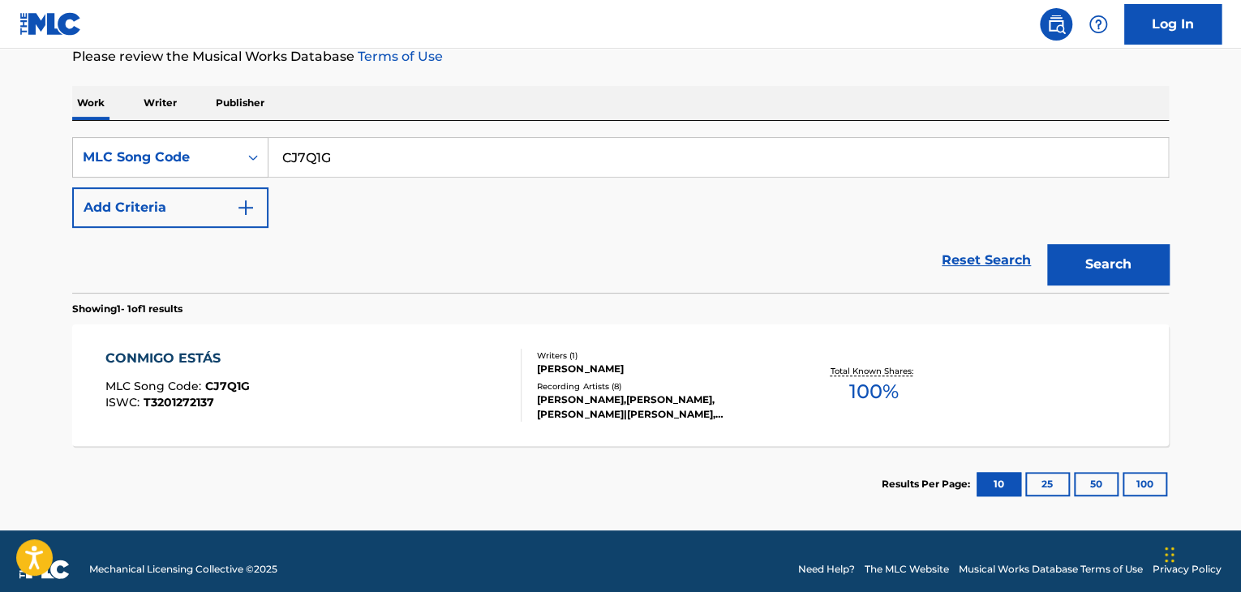
click at [238, 140] on div "SearchWithCriteria9cce904b-003f-4ec2-9078-ff53682a83ca MLC Song Code CJ7Q1G" at bounding box center [620, 157] width 1097 height 41
paste input "TX3AM3"
click at [1062, 259] on button "Search" at bounding box center [1108, 264] width 122 height 41
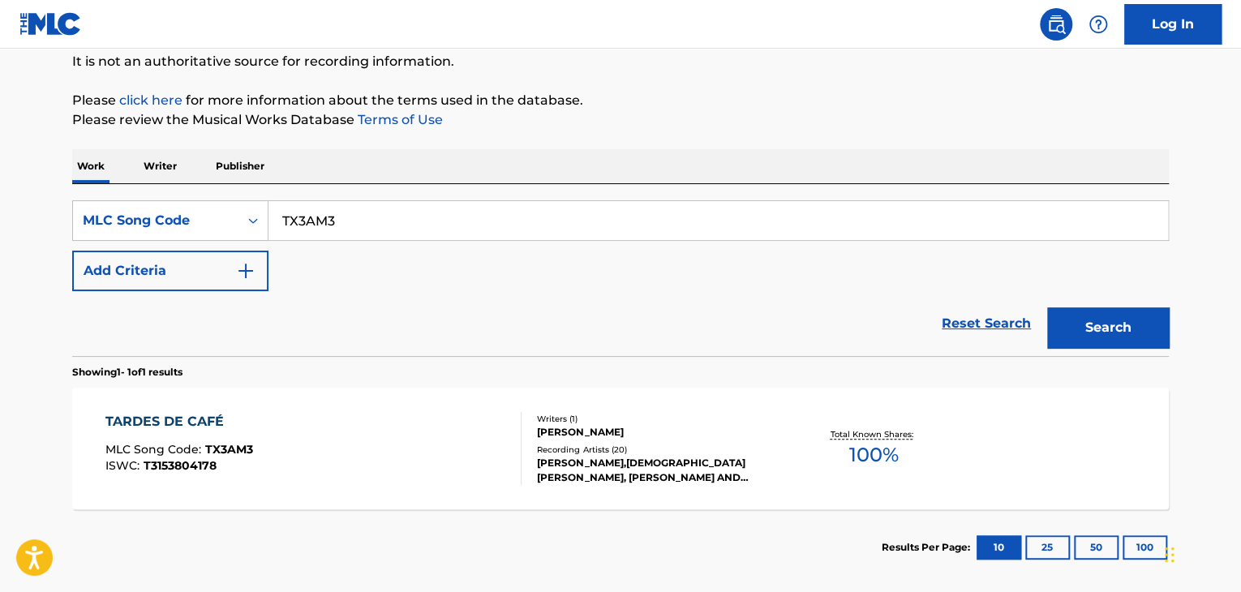
scroll to position [162, 0]
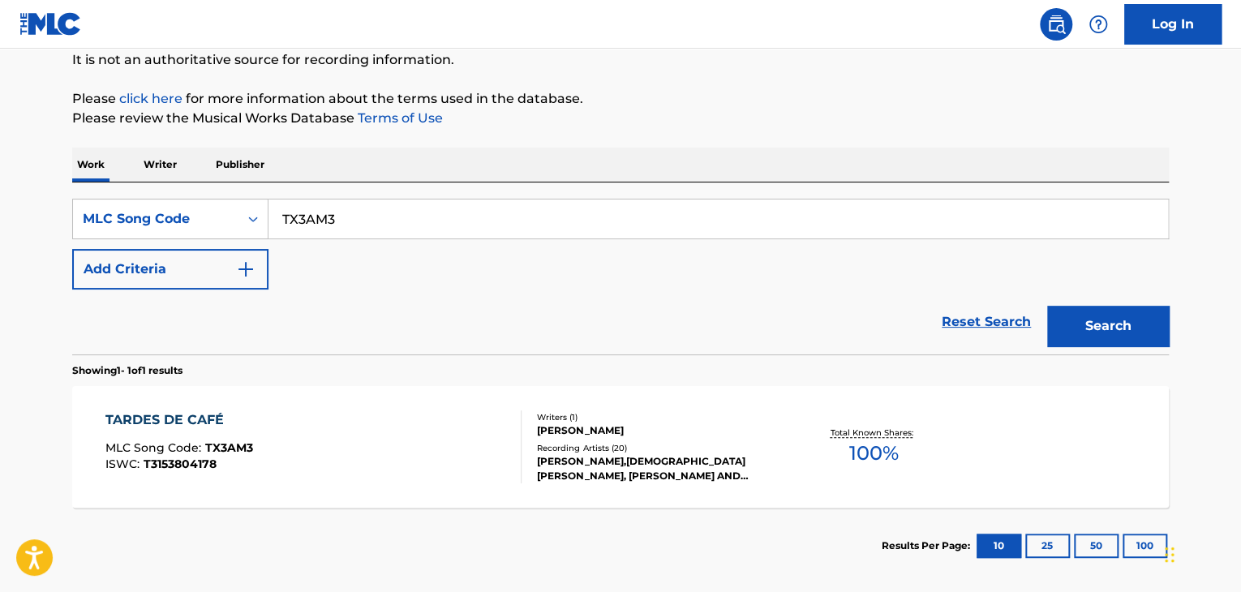
drag, startPoint x: 146, startPoint y: 183, endPoint x: 204, endPoint y: 175, distance: 58.1
click at [139, 181] on div "Work Writer Publisher SearchWithCriteria9cce904b-003f-4ec2-9078-ff53682a83ca ML…" at bounding box center [620, 366] width 1097 height 436
paste input "S551VQ"
type input "S551VQ"
click at [1110, 325] on button "Search" at bounding box center [1108, 326] width 122 height 41
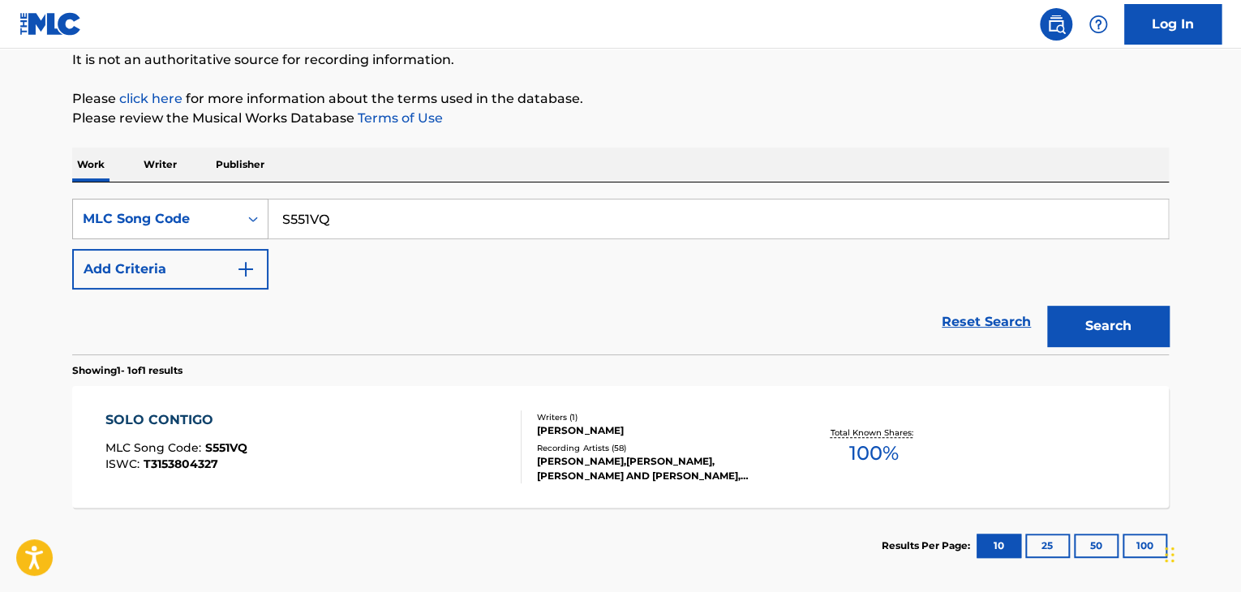
click at [250, 213] on icon "Search Form" at bounding box center [253, 219] width 16 height 16
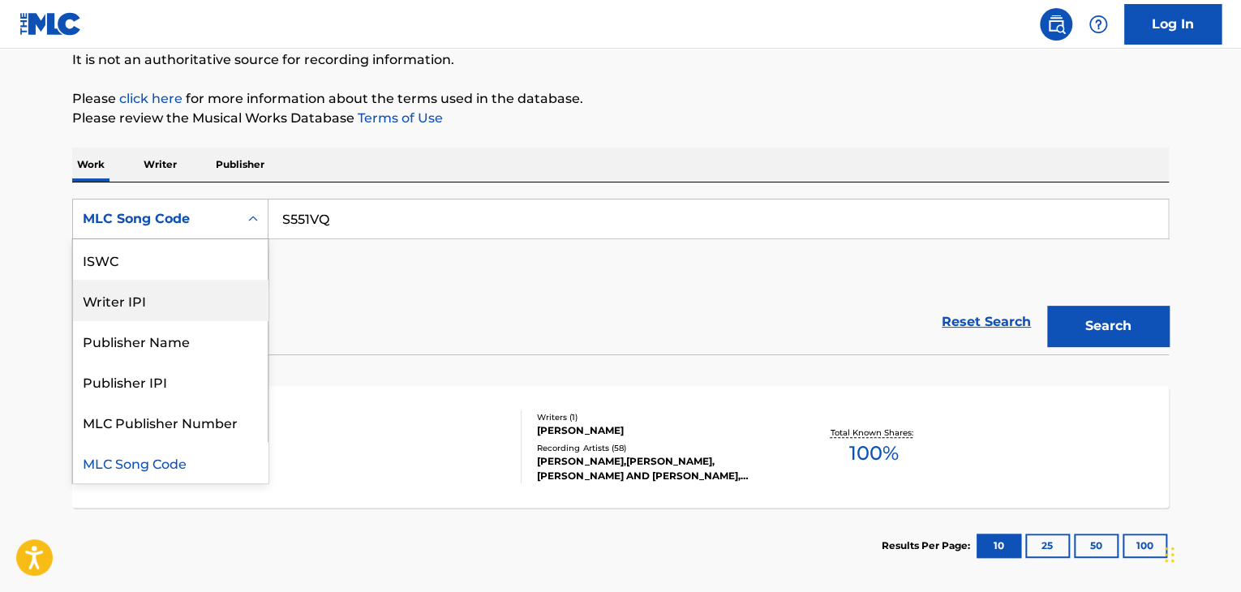
scroll to position [0, 0]
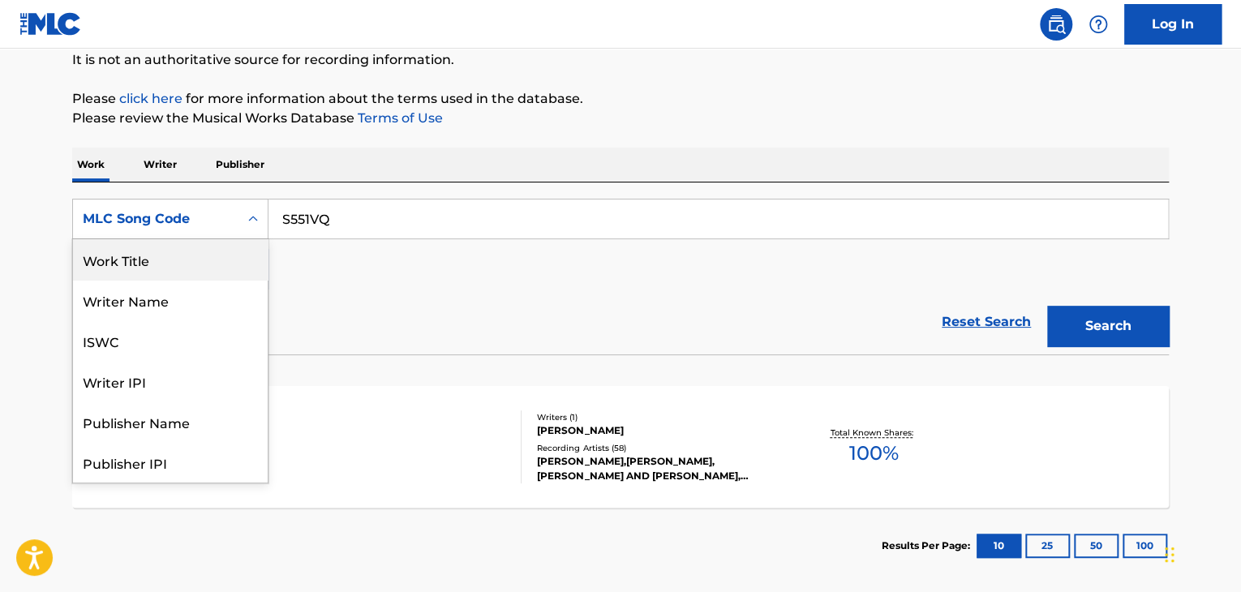
click at [170, 251] on div "Work Title" at bounding box center [170, 259] width 195 height 41
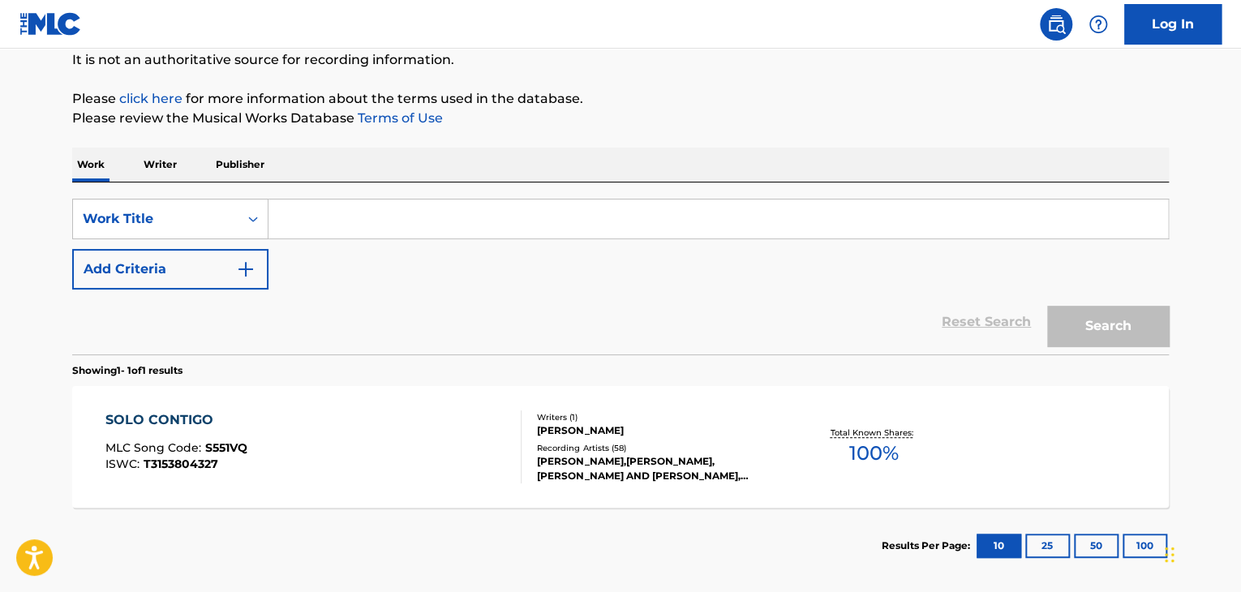
click at [342, 209] on input "Search Form" at bounding box center [719, 219] width 900 height 39
paste input "ERES TU MI CIELO (REMIX)"
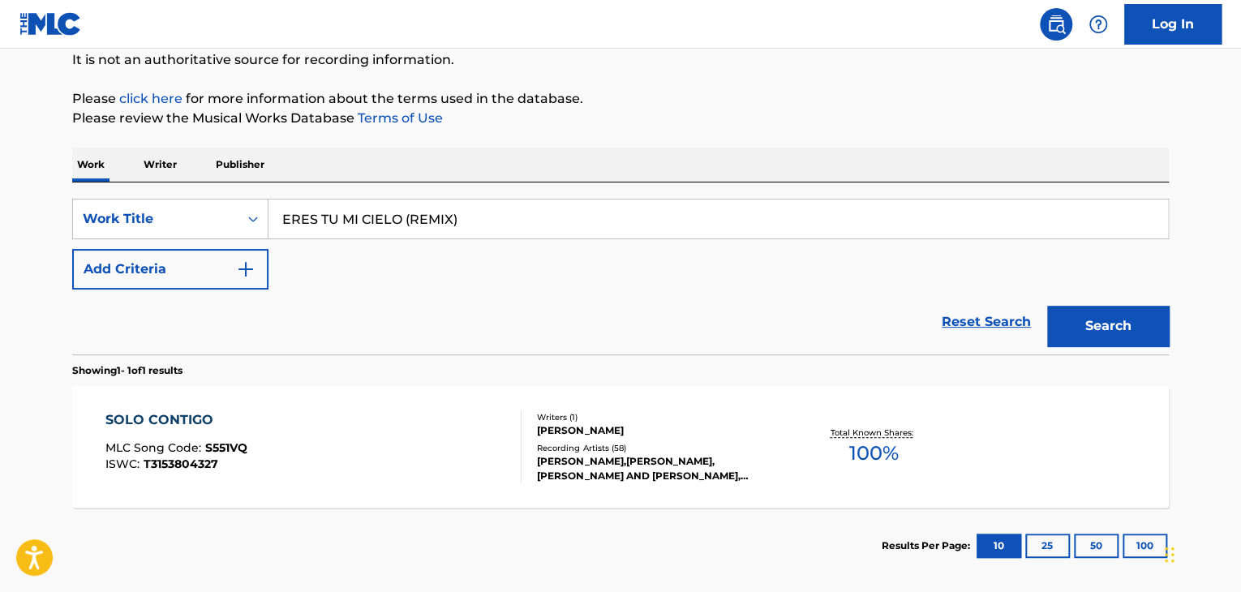
type input "ERES TU MI CIELO (REMIX)"
click at [1098, 319] on button "Search" at bounding box center [1108, 326] width 122 height 41
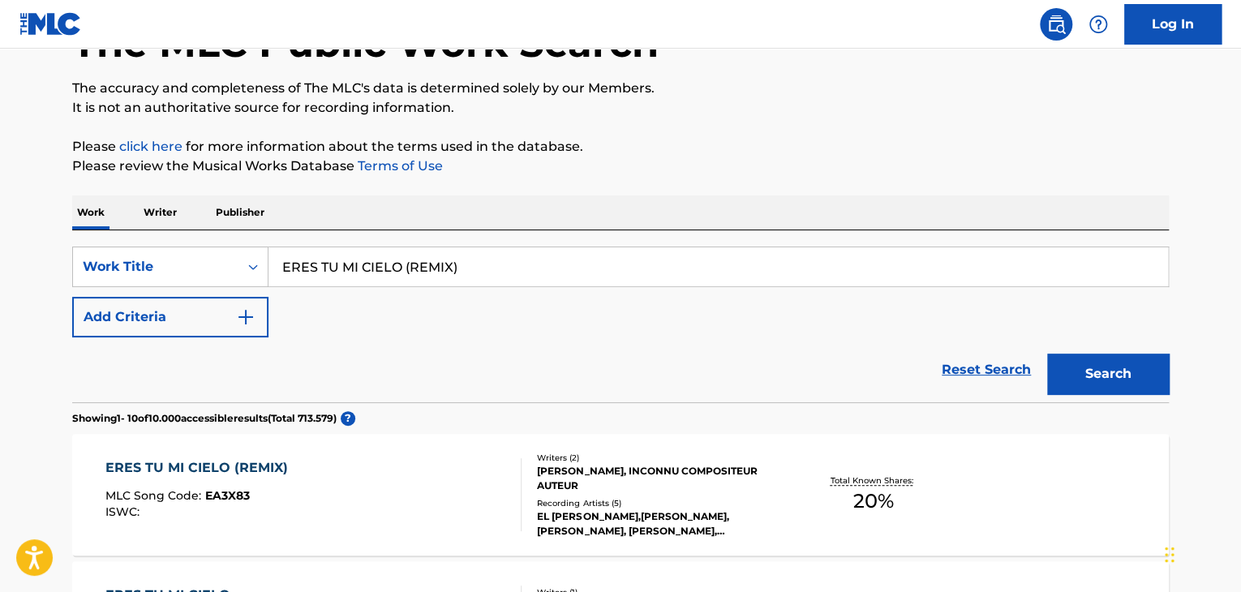
scroll to position [162, 0]
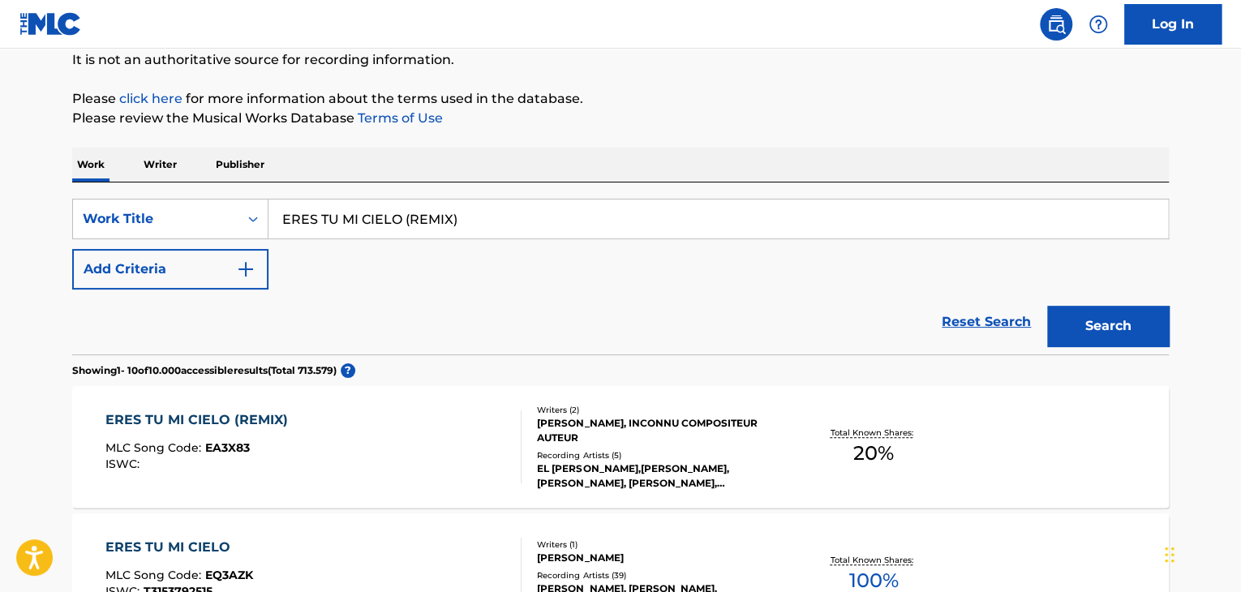
click at [426, 426] on div "ERES TU MI CIELO (REMIX) MLC Song Code : EA3X83 ISWC :" at bounding box center [313, 447] width 417 height 73
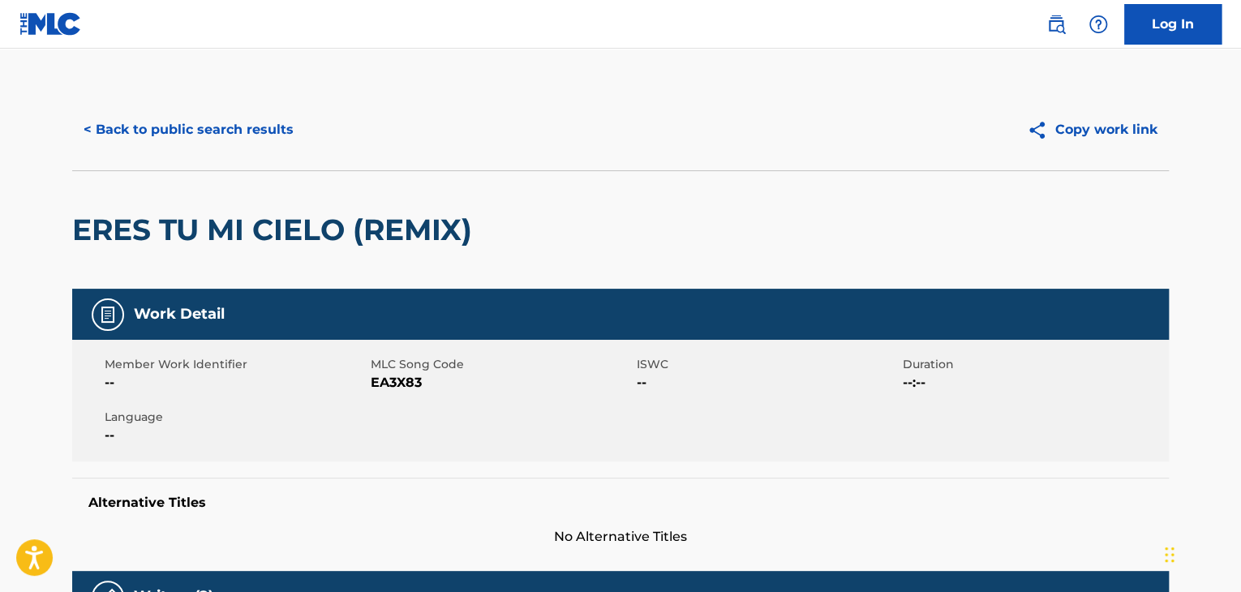
click at [393, 381] on span "EA3X83" at bounding box center [502, 382] width 262 height 19
copy span "EA3X83"
click at [221, 134] on button "< Back to public search results" at bounding box center [188, 130] width 233 height 41
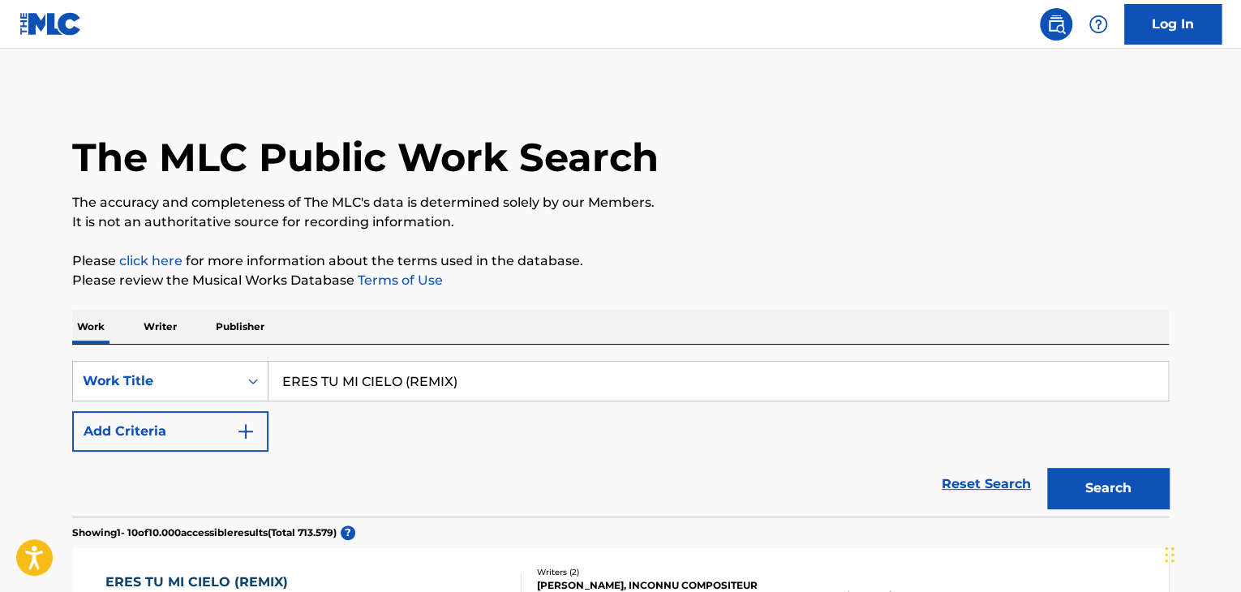
scroll to position [162, 0]
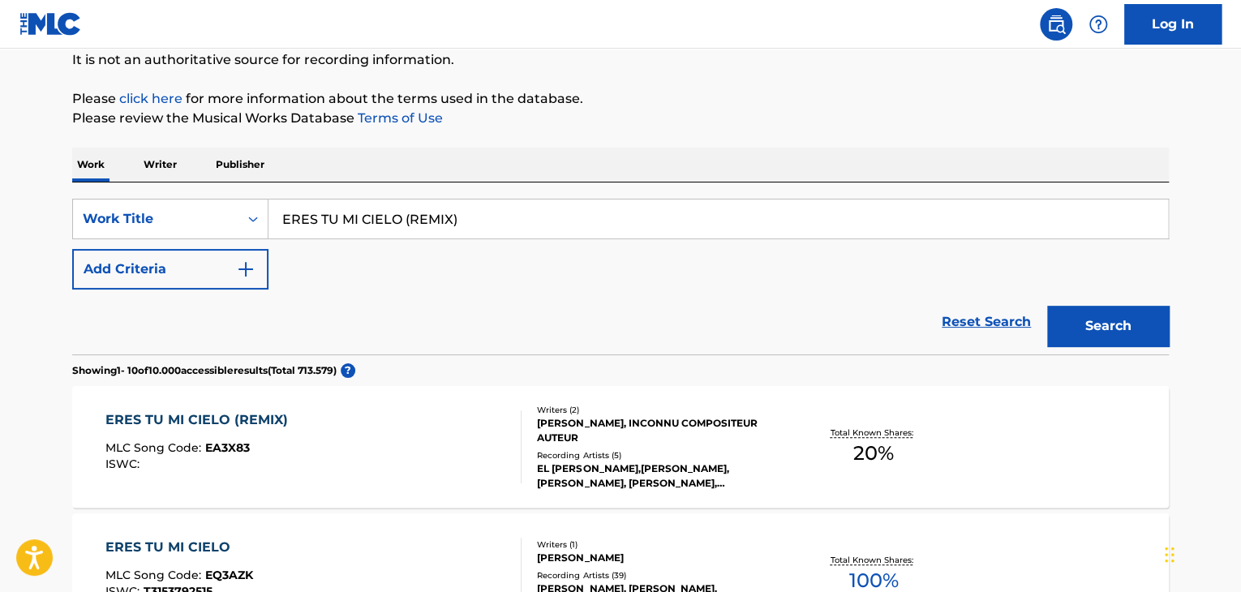
drag, startPoint x: 209, startPoint y: 196, endPoint x: 143, endPoint y: 160, distance: 75.2
paste input "911412468"
type input "9"
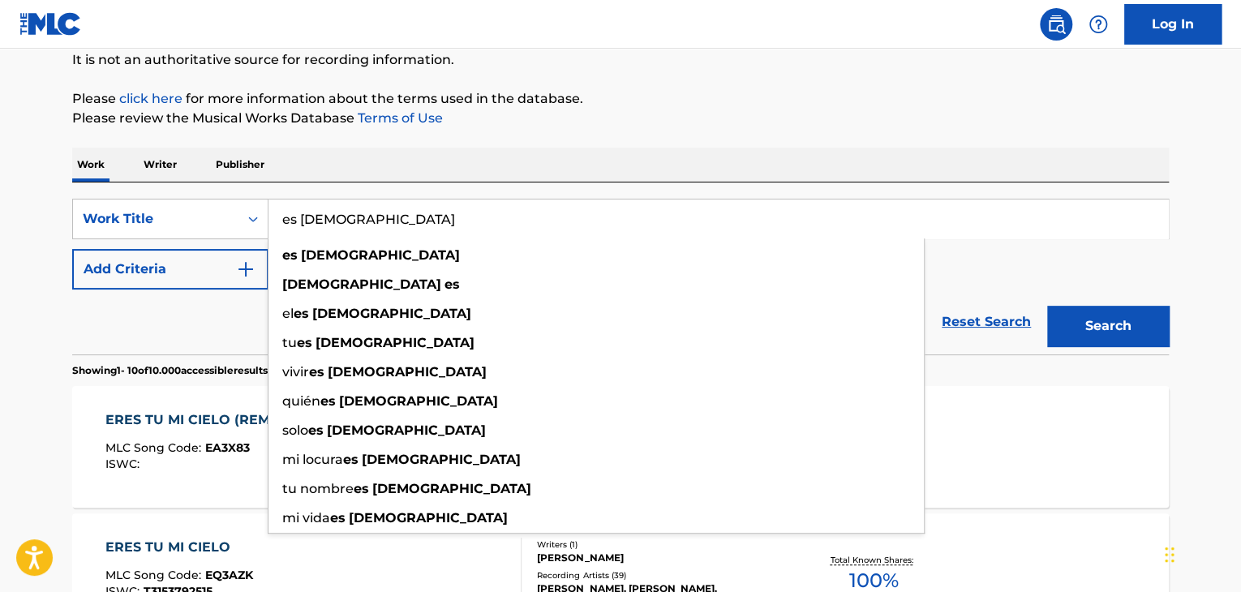
type input "es cristo"
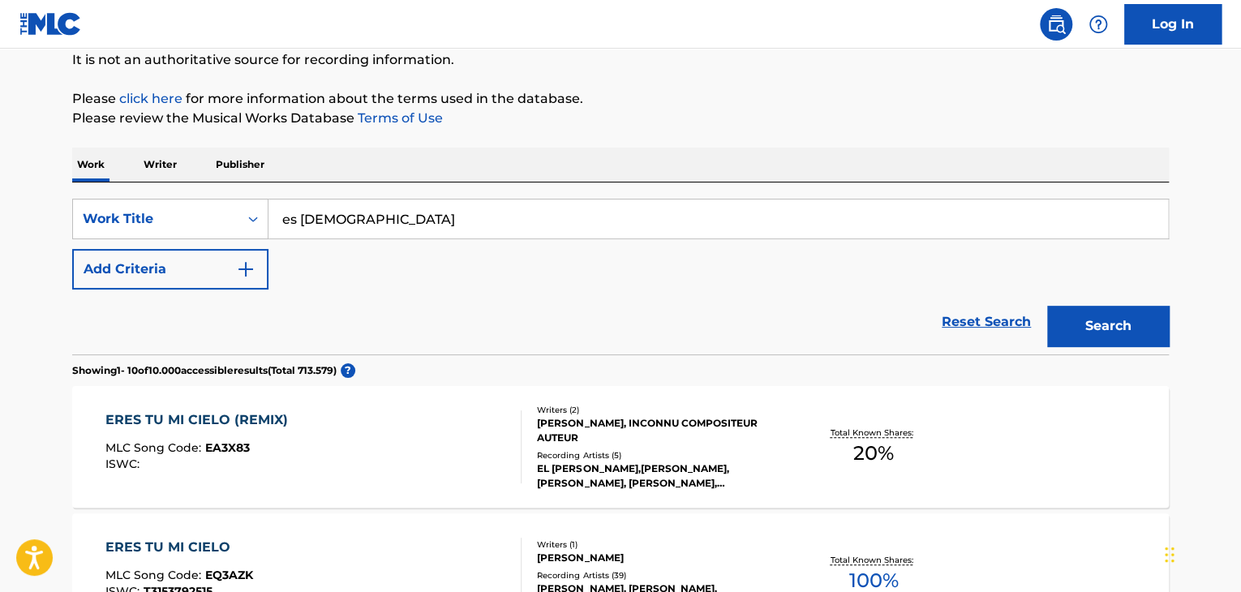
click at [1119, 315] on button "Search" at bounding box center [1108, 326] width 122 height 41
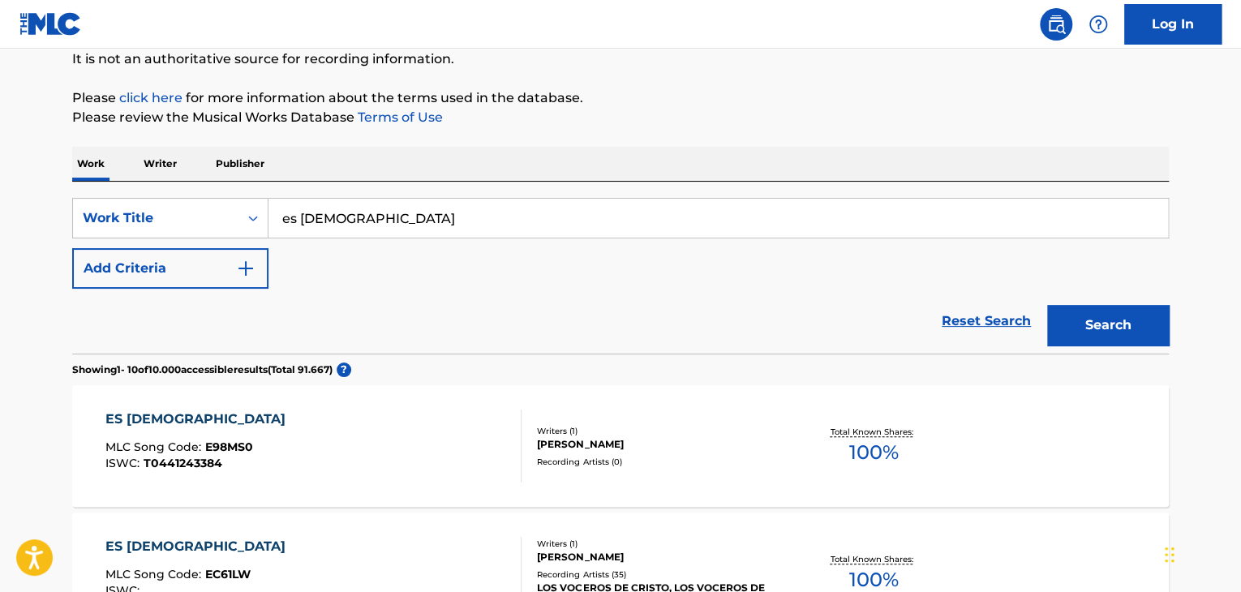
scroll to position [0, 0]
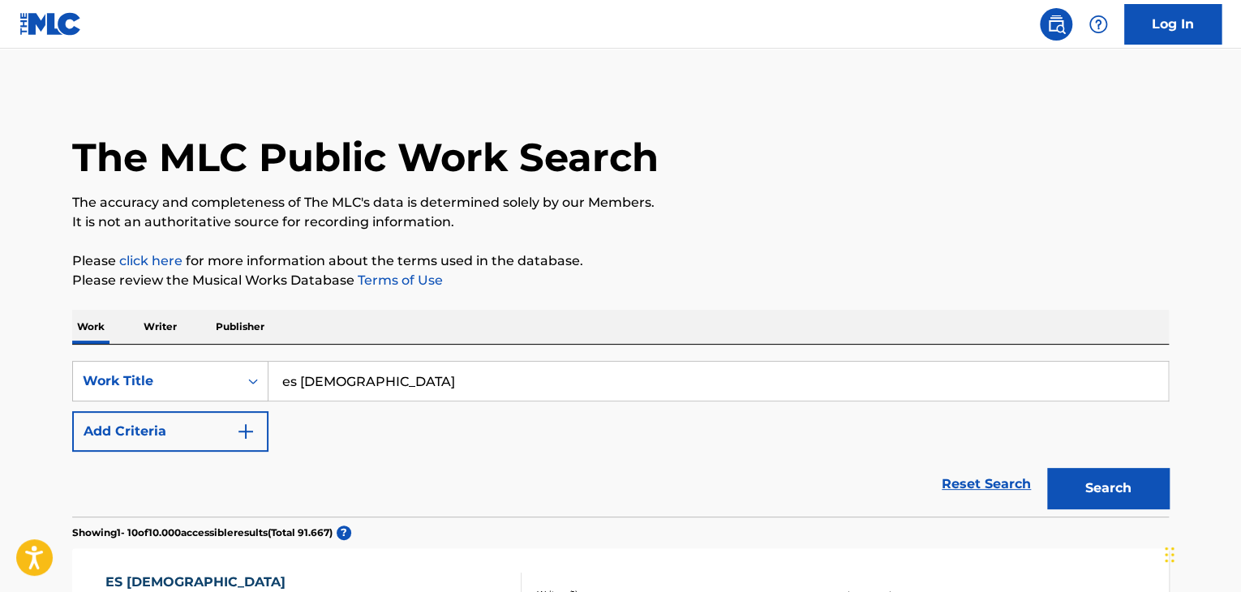
click at [272, 428] on div "SearchWithCriteria075d606d-b666-4b71-a626-5071f3d229aa Work Title es cristo Add…" at bounding box center [620, 406] width 1097 height 91
click at [246, 429] on img "Search Form" at bounding box center [245, 431] width 19 height 19
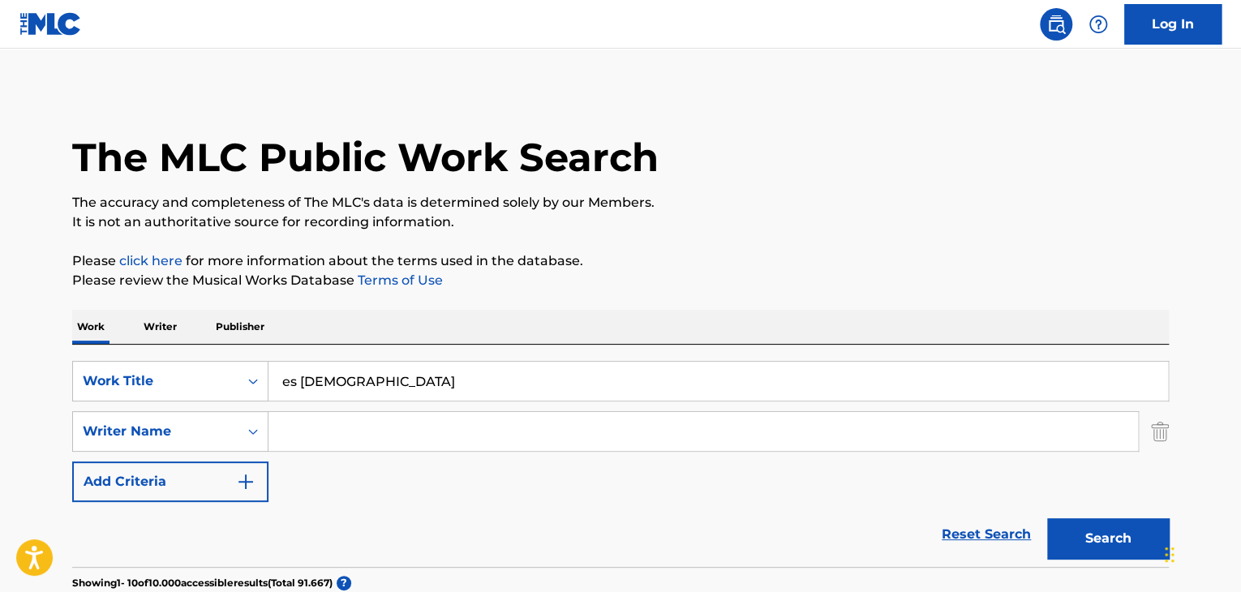
click at [295, 435] on input "Search Form" at bounding box center [704, 431] width 870 height 39
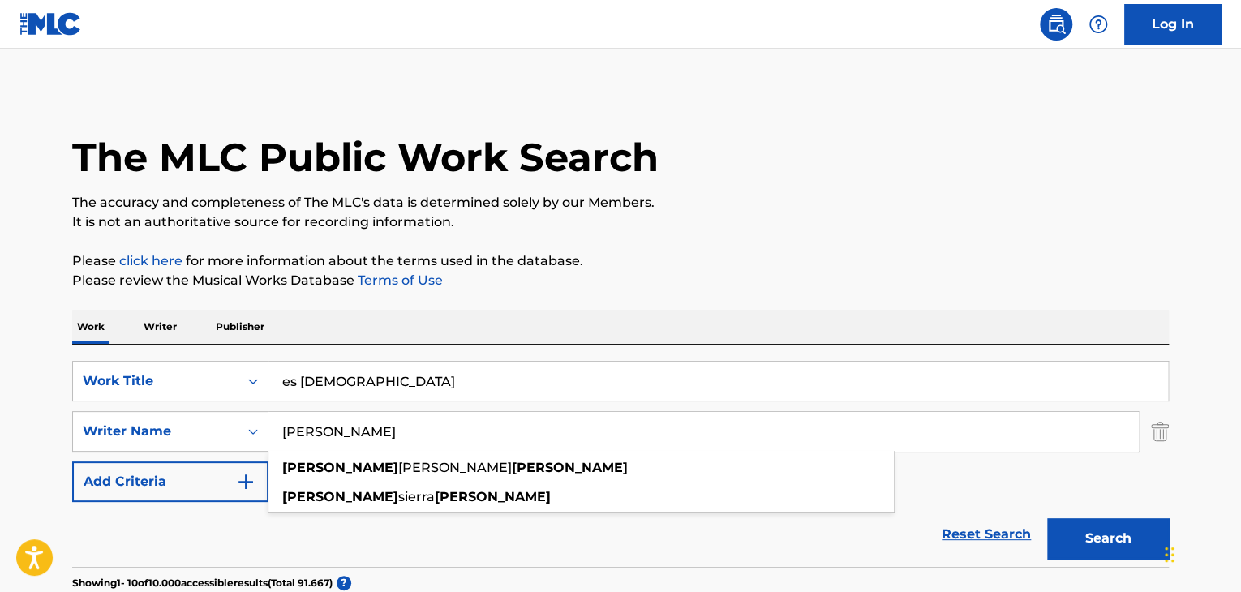
type input "Ruth Gomez"
click at [1087, 534] on button "Search" at bounding box center [1108, 538] width 122 height 41
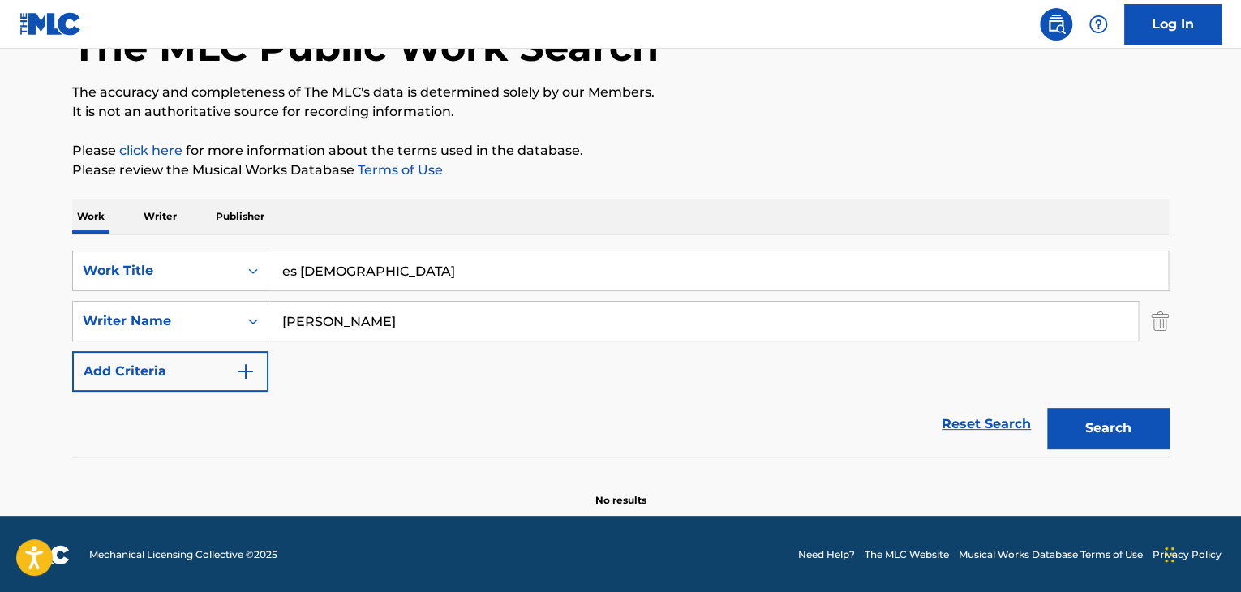
scroll to position [112, 0]
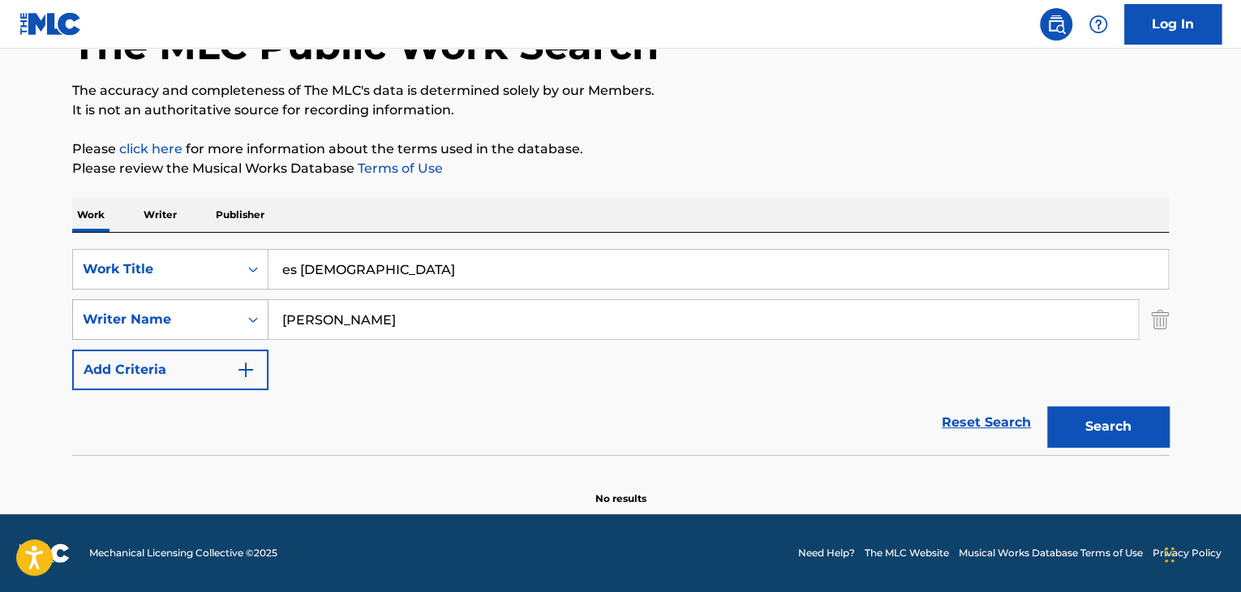
drag, startPoint x: 386, startPoint y: 315, endPoint x: 204, endPoint y: 299, distance: 183.3
click at [204, 296] on div "SearchWithCriteria075d606d-b666-4b71-a626-5071f3d229aa Work Title es cristo Sea…" at bounding box center [620, 319] width 1097 height 141
drag, startPoint x: 1127, startPoint y: 428, endPoint x: 1100, endPoint y: 432, distance: 27.1
click at [1123, 429] on button "Search" at bounding box center [1108, 426] width 122 height 41
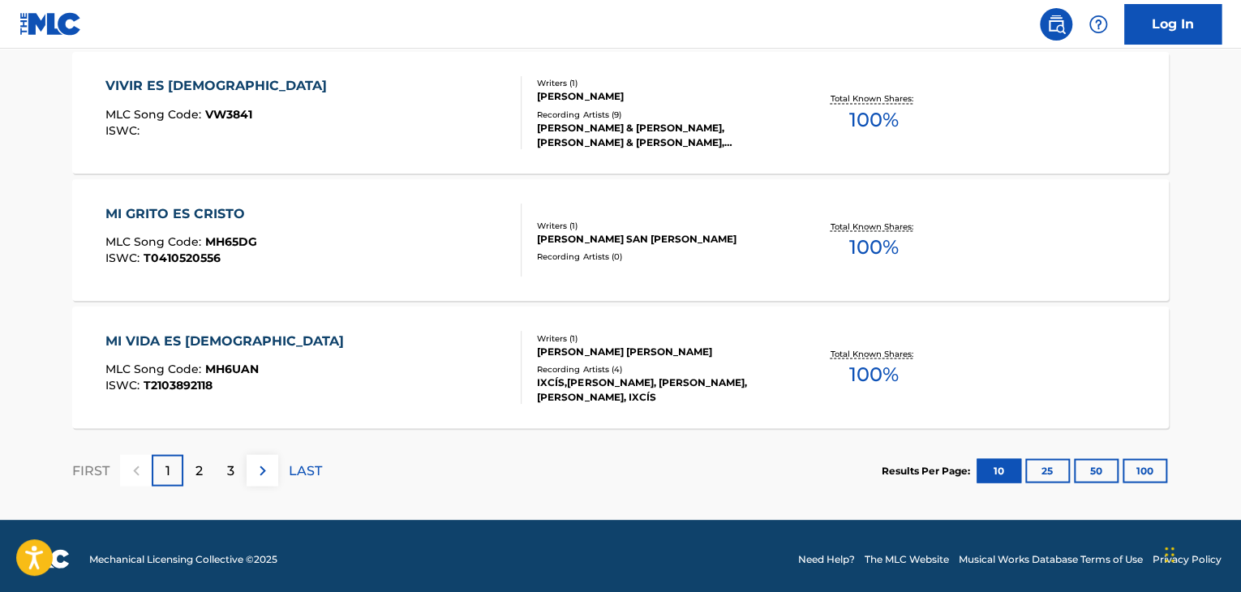
scroll to position [1444, 0]
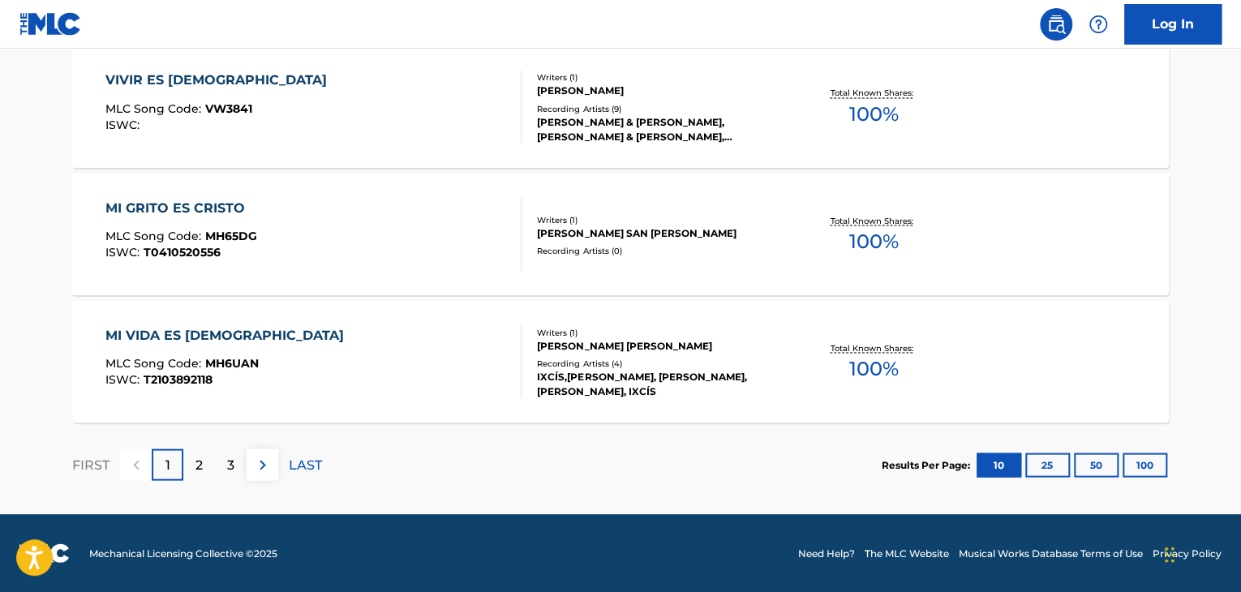
click at [193, 450] on div "2" at bounding box center [199, 465] width 32 height 32
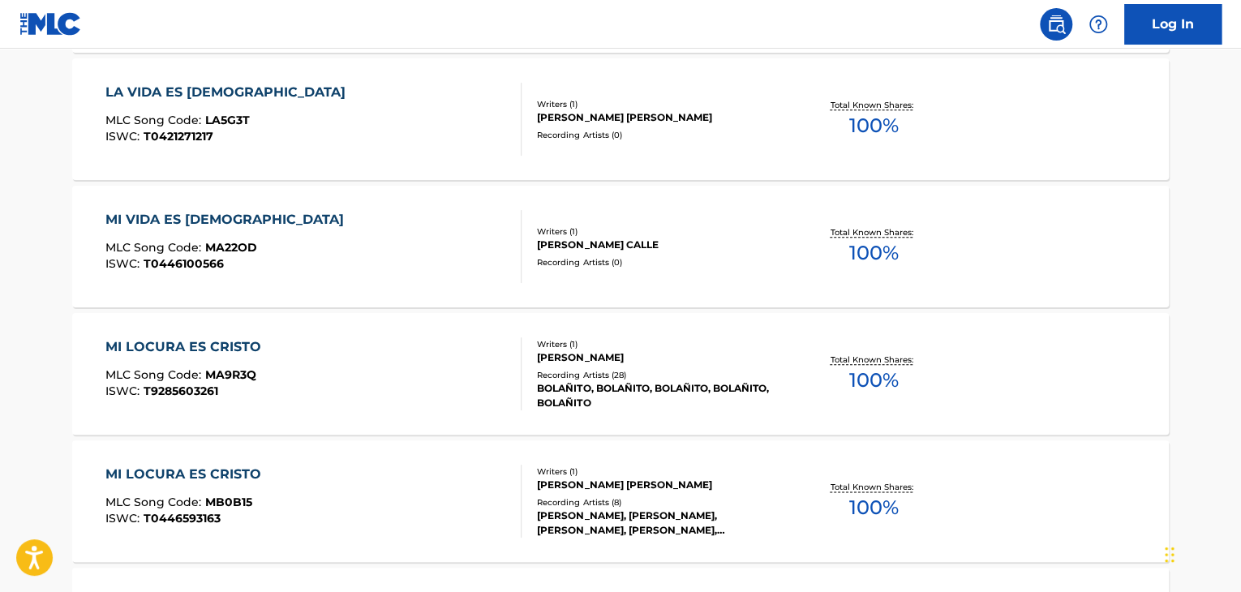
scroll to position [552, 0]
